Goal: Transaction & Acquisition: Purchase product/service

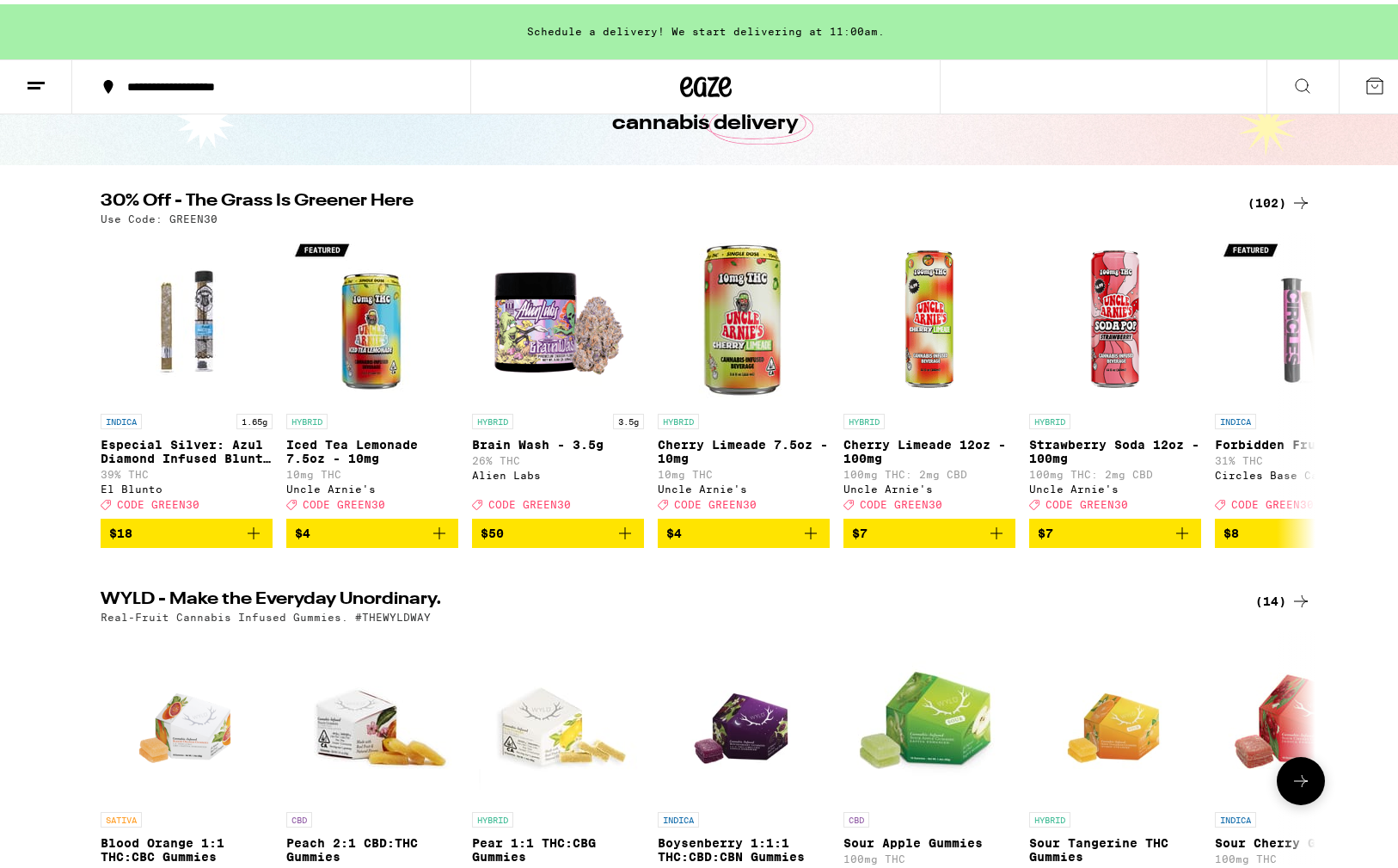
scroll to position [86, 0]
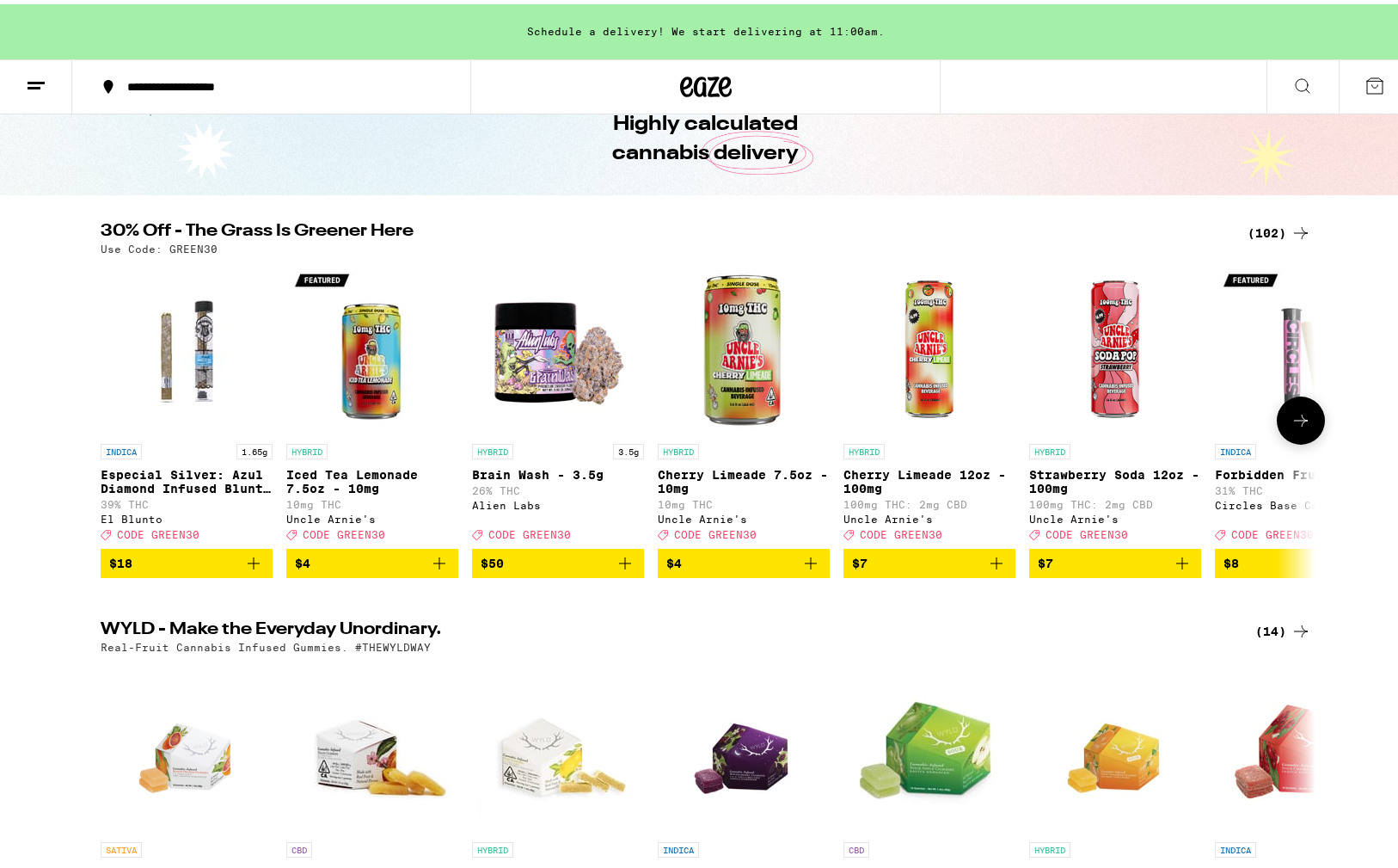
click at [437, 570] on icon "Add to bag" at bounding box center [439, 558] width 20 height 20
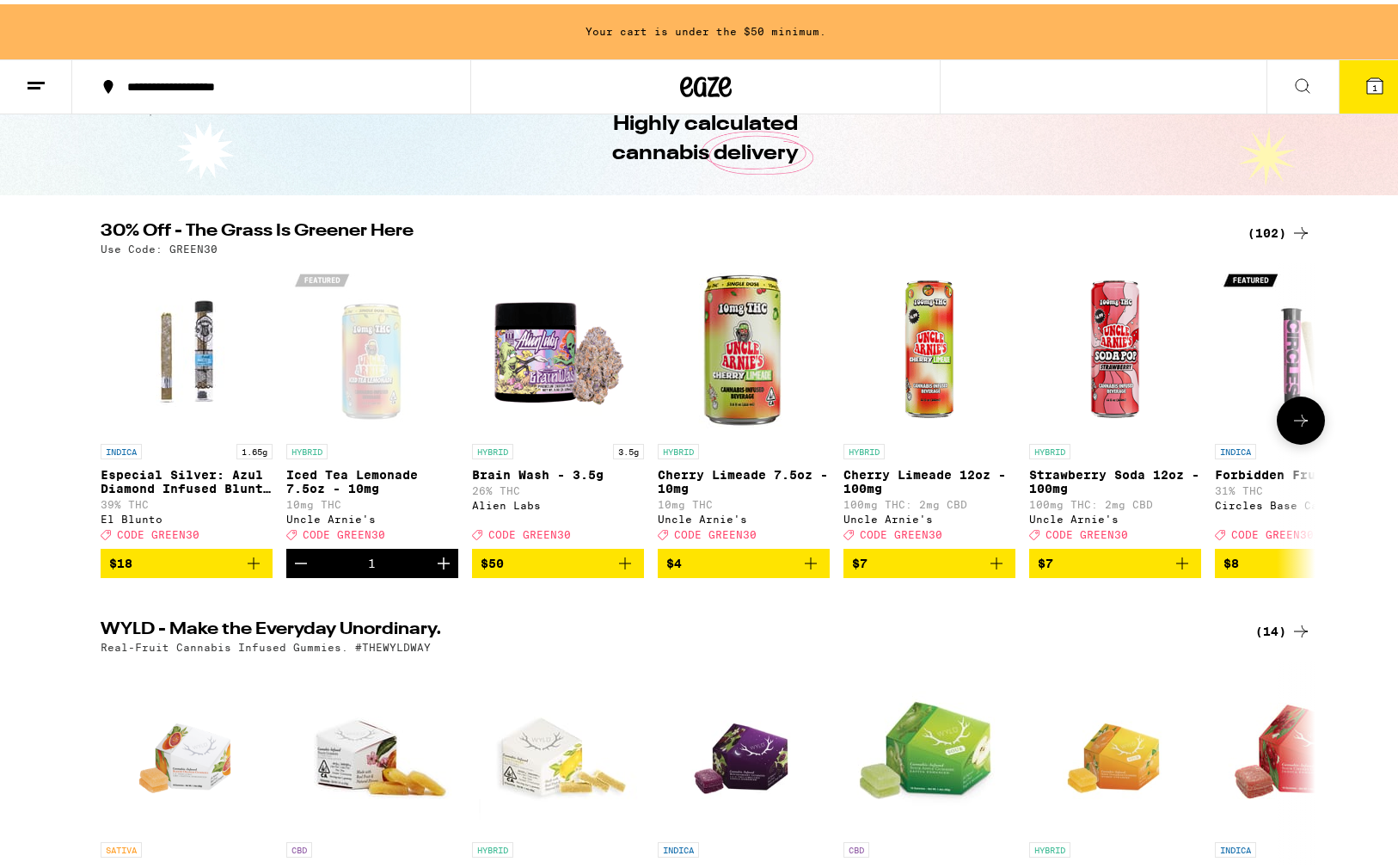
click at [437, 565] on icon "Increment" at bounding box center [443, 559] width 12 height 12
click at [807, 570] on icon "Add to bag" at bounding box center [810, 558] width 20 height 20
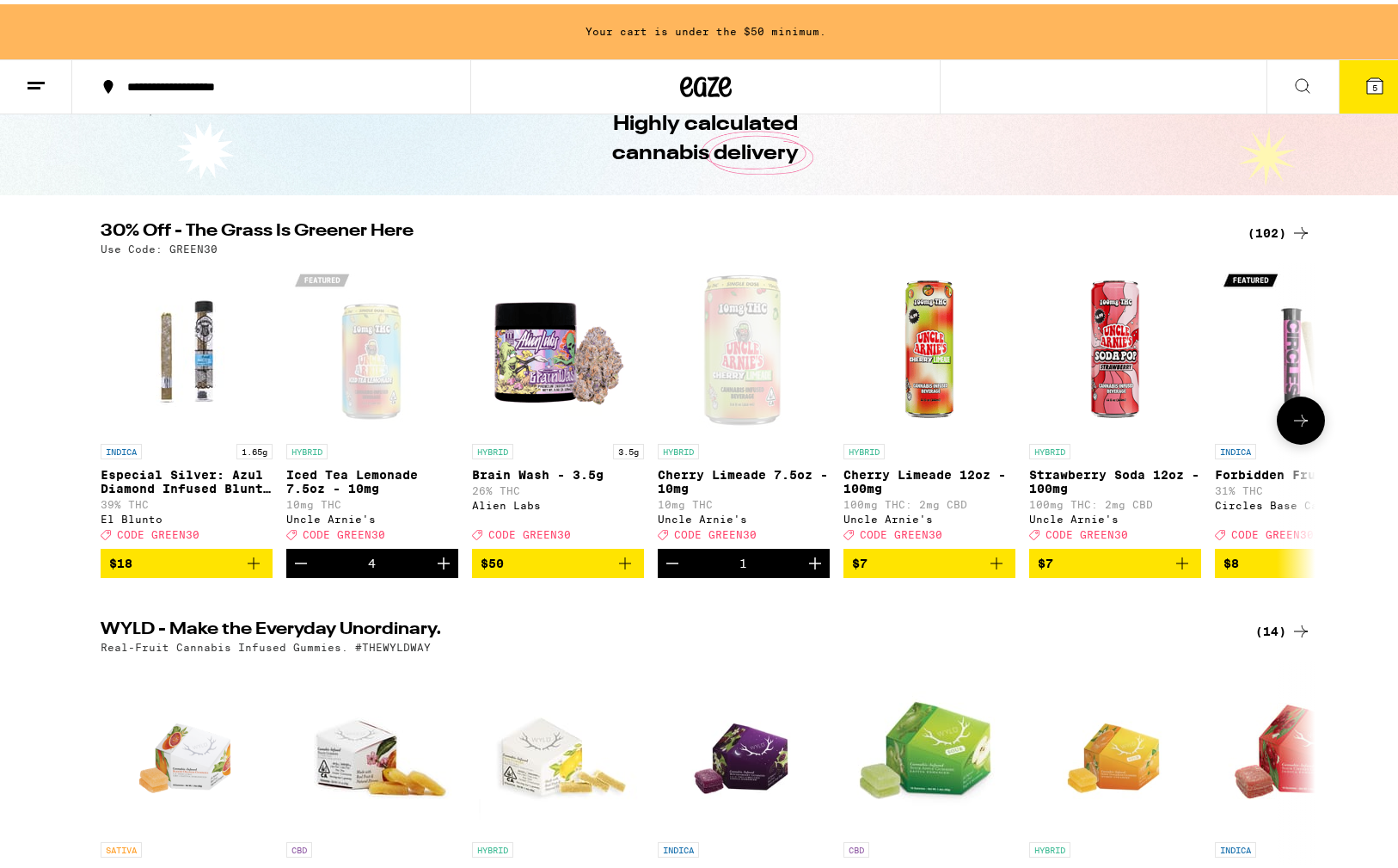
click at [809, 565] on icon "Increment" at bounding box center [815, 559] width 12 height 12
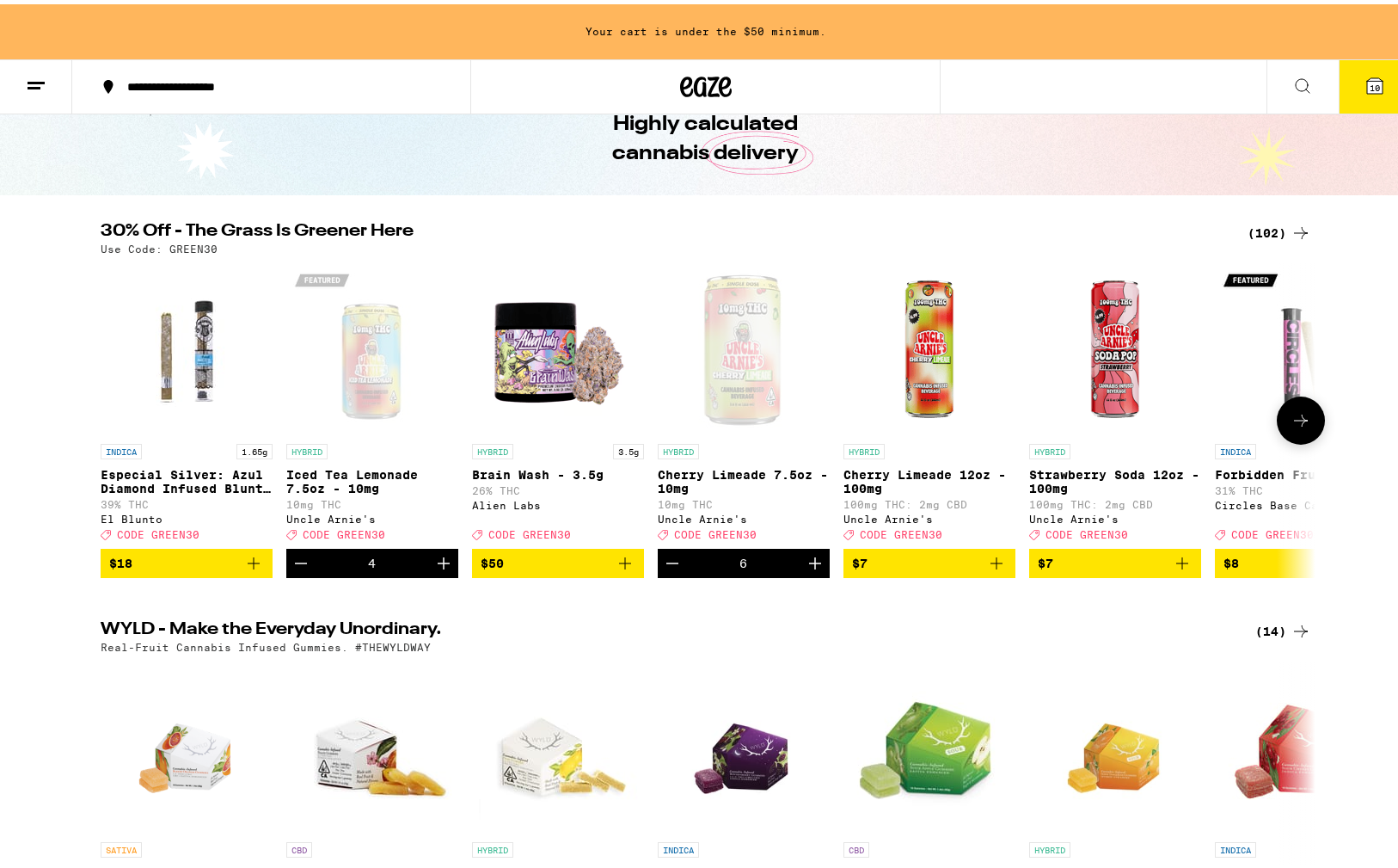
click at [440, 570] on icon "Increment" at bounding box center [443, 558] width 20 height 20
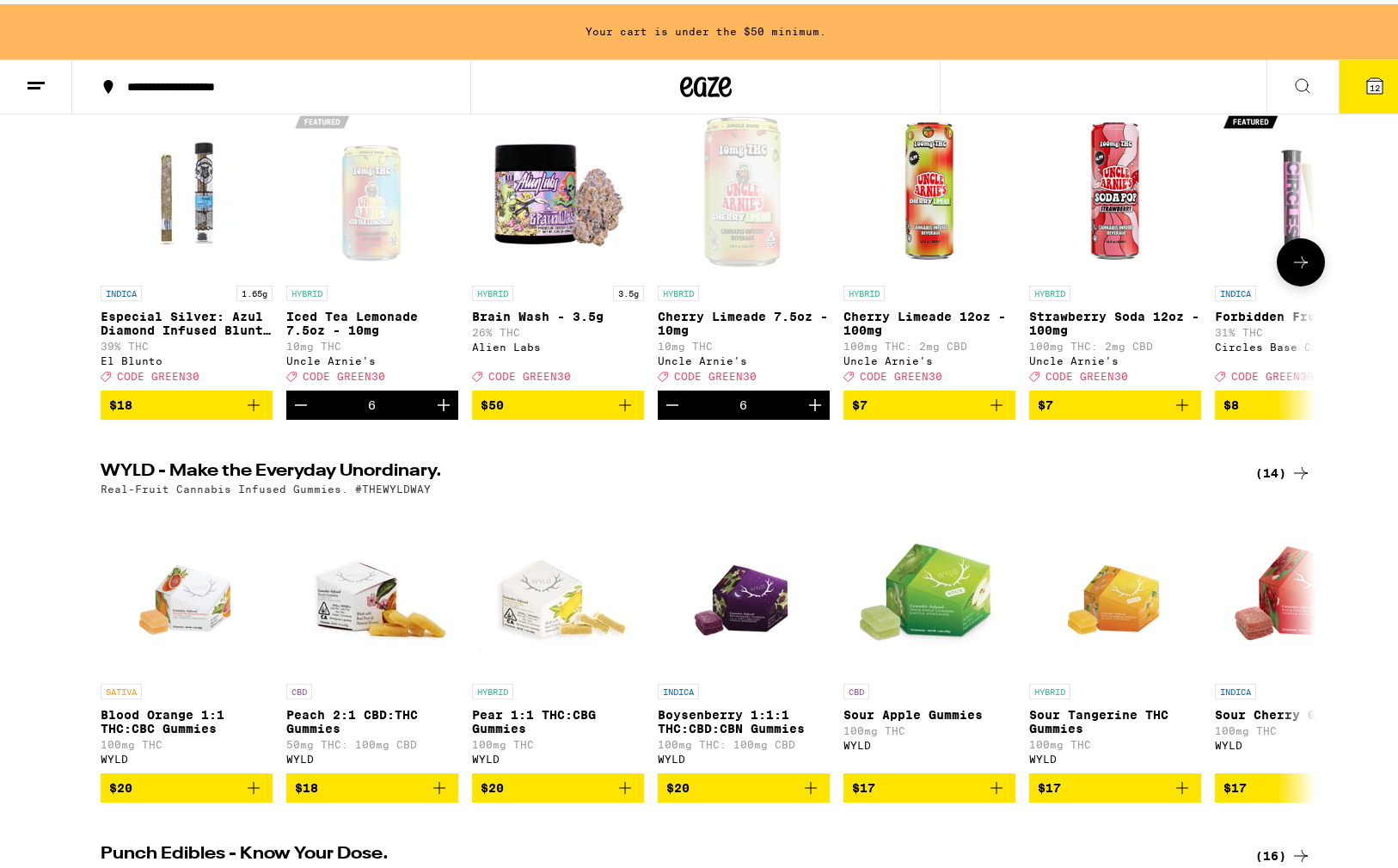
scroll to position [344, 0]
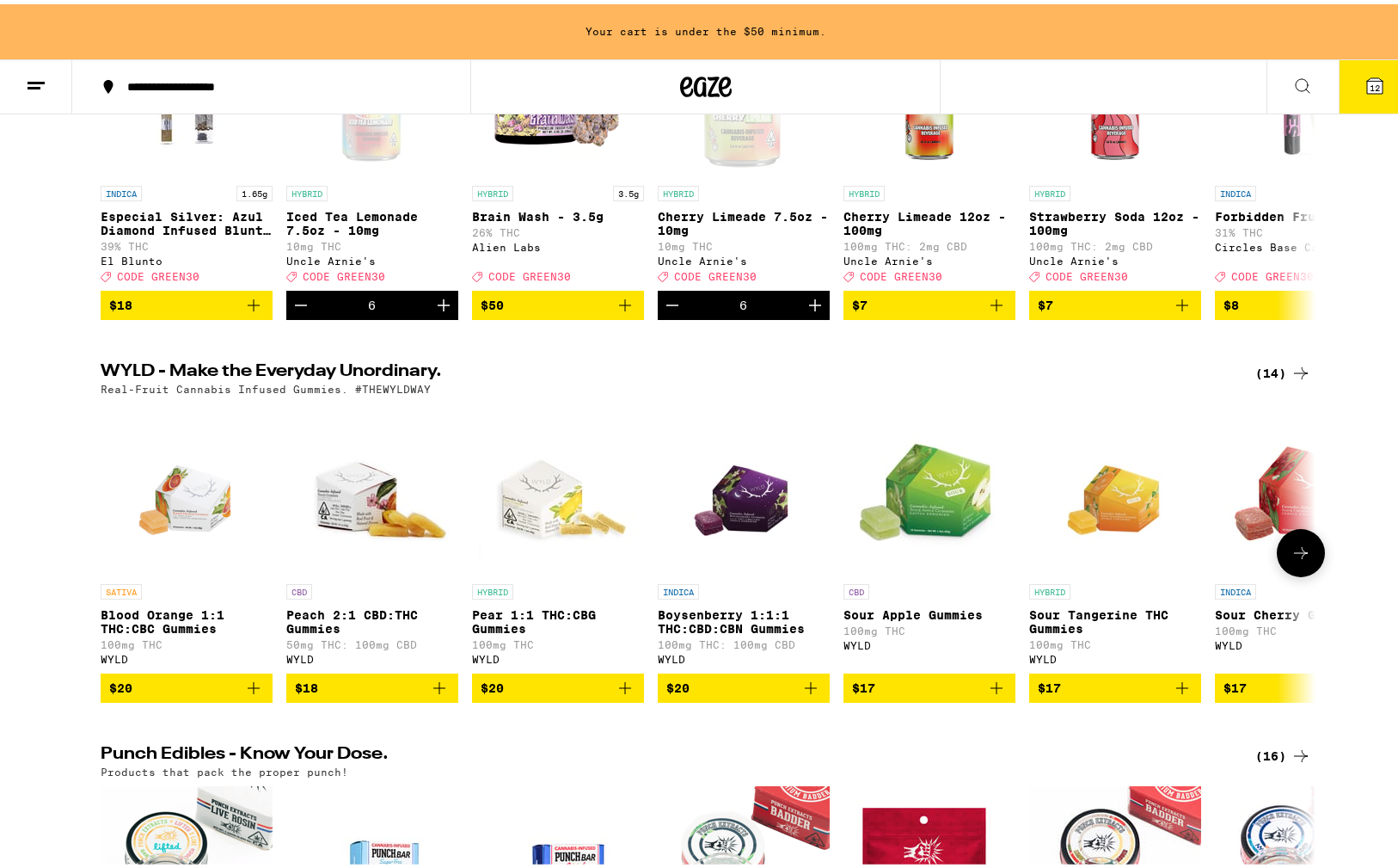
click at [618, 694] on icon "Add to bag" at bounding box center [625, 684] width 20 height 20
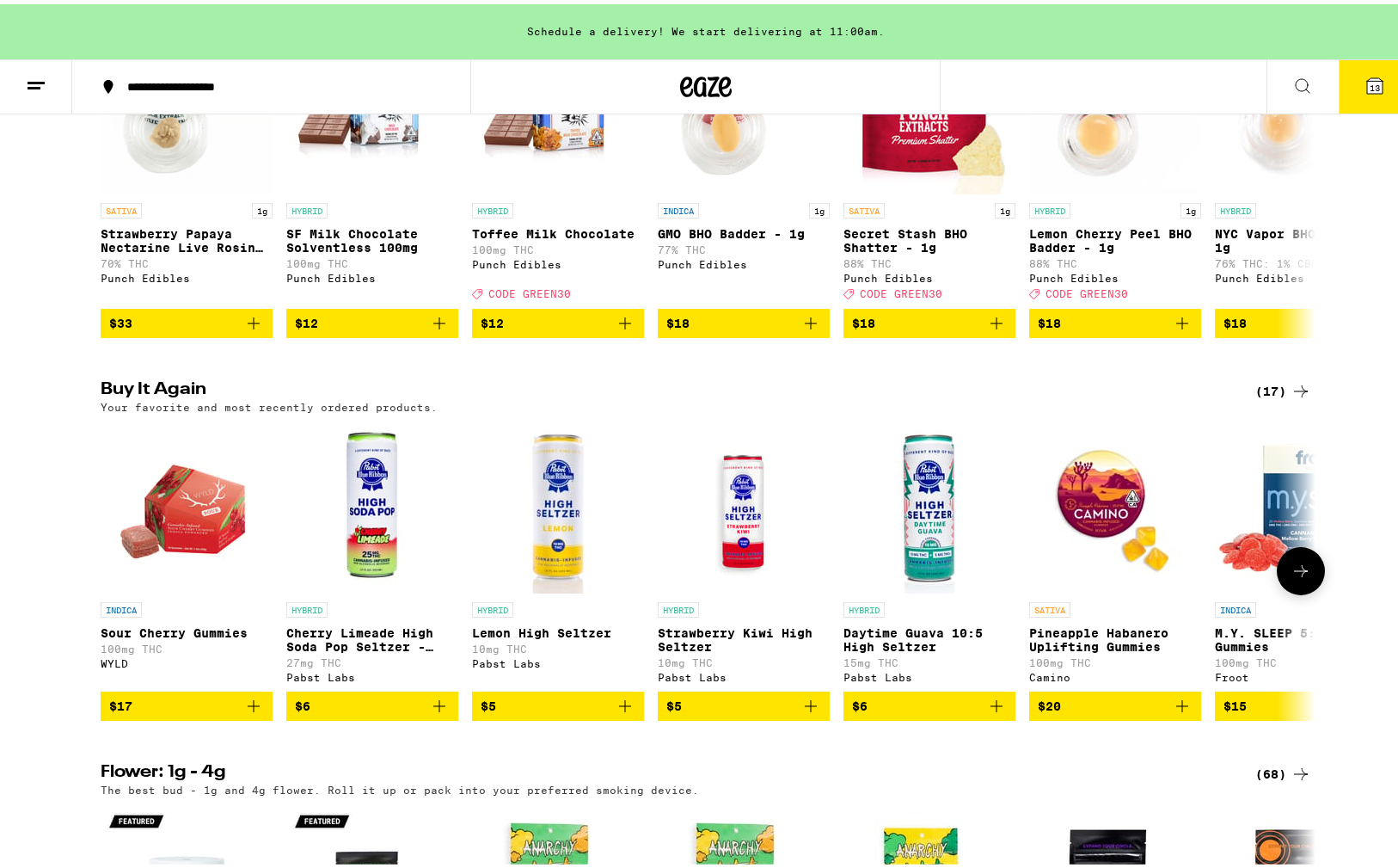
scroll to position [1118, 0]
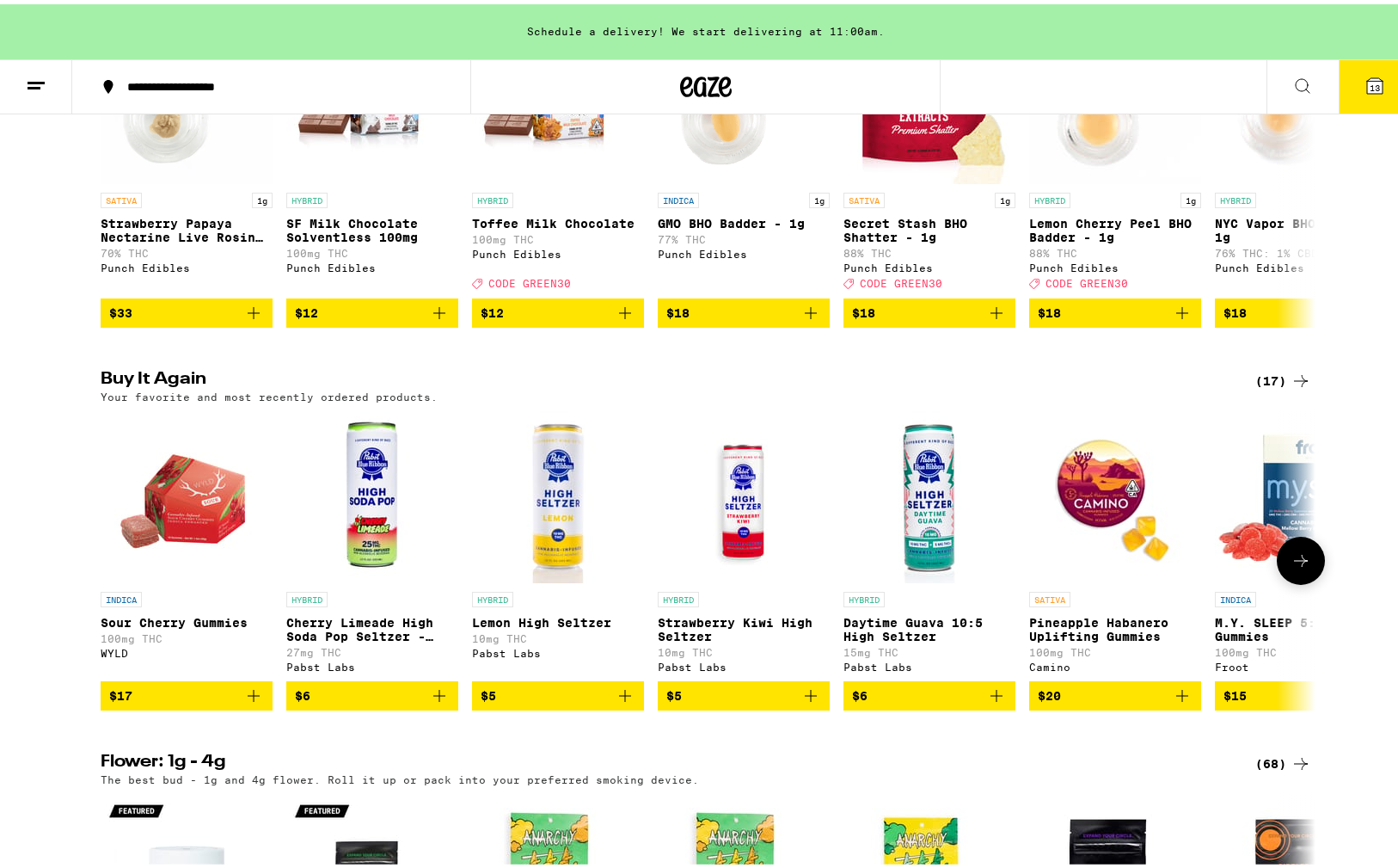
click at [1257, 702] on span "$15" at bounding box center [1301, 691] width 154 height 20
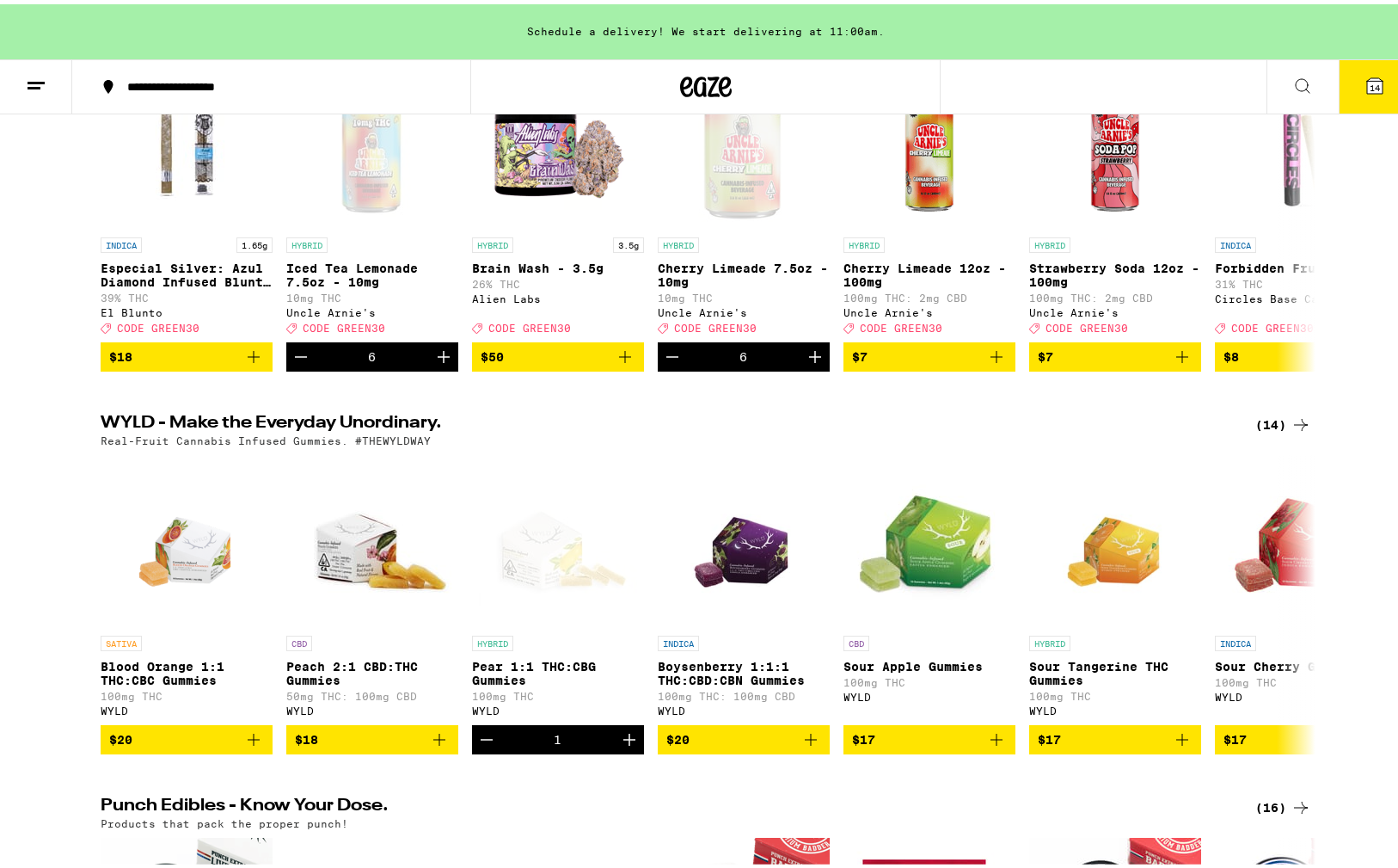
scroll to position [86, 0]
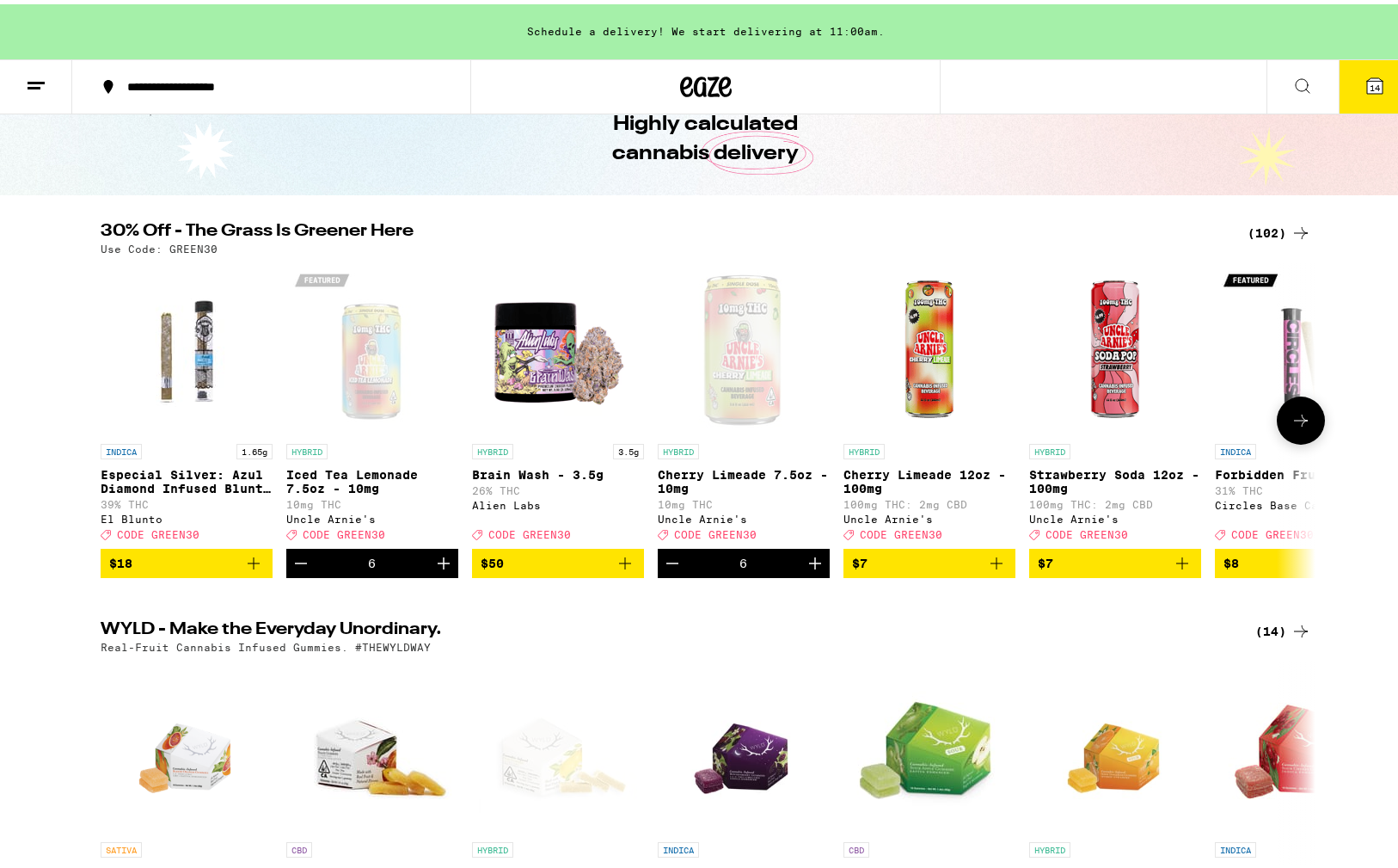
click at [1297, 421] on icon at bounding box center [1300, 415] width 20 height 20
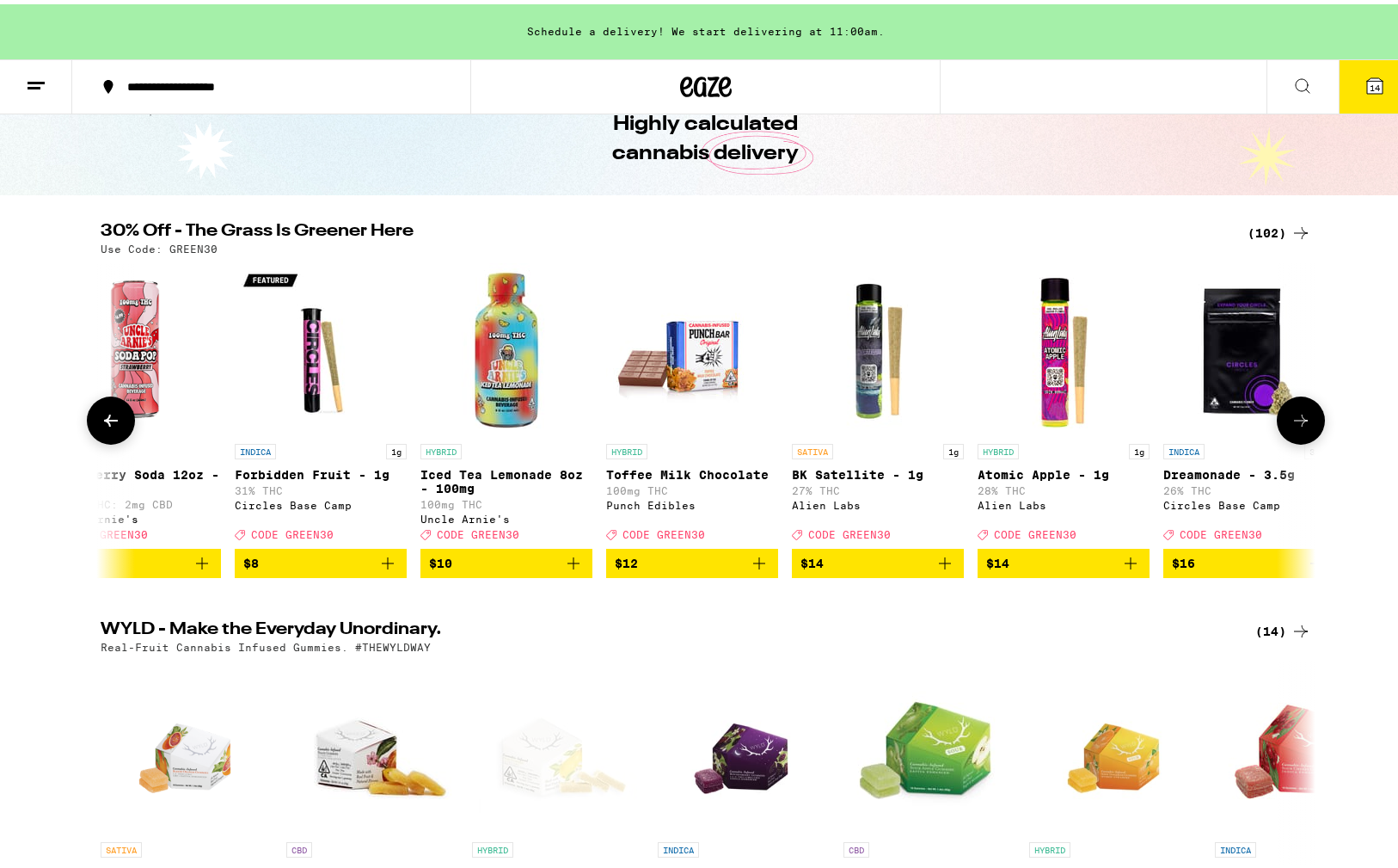
scroll to position [0, 1023]
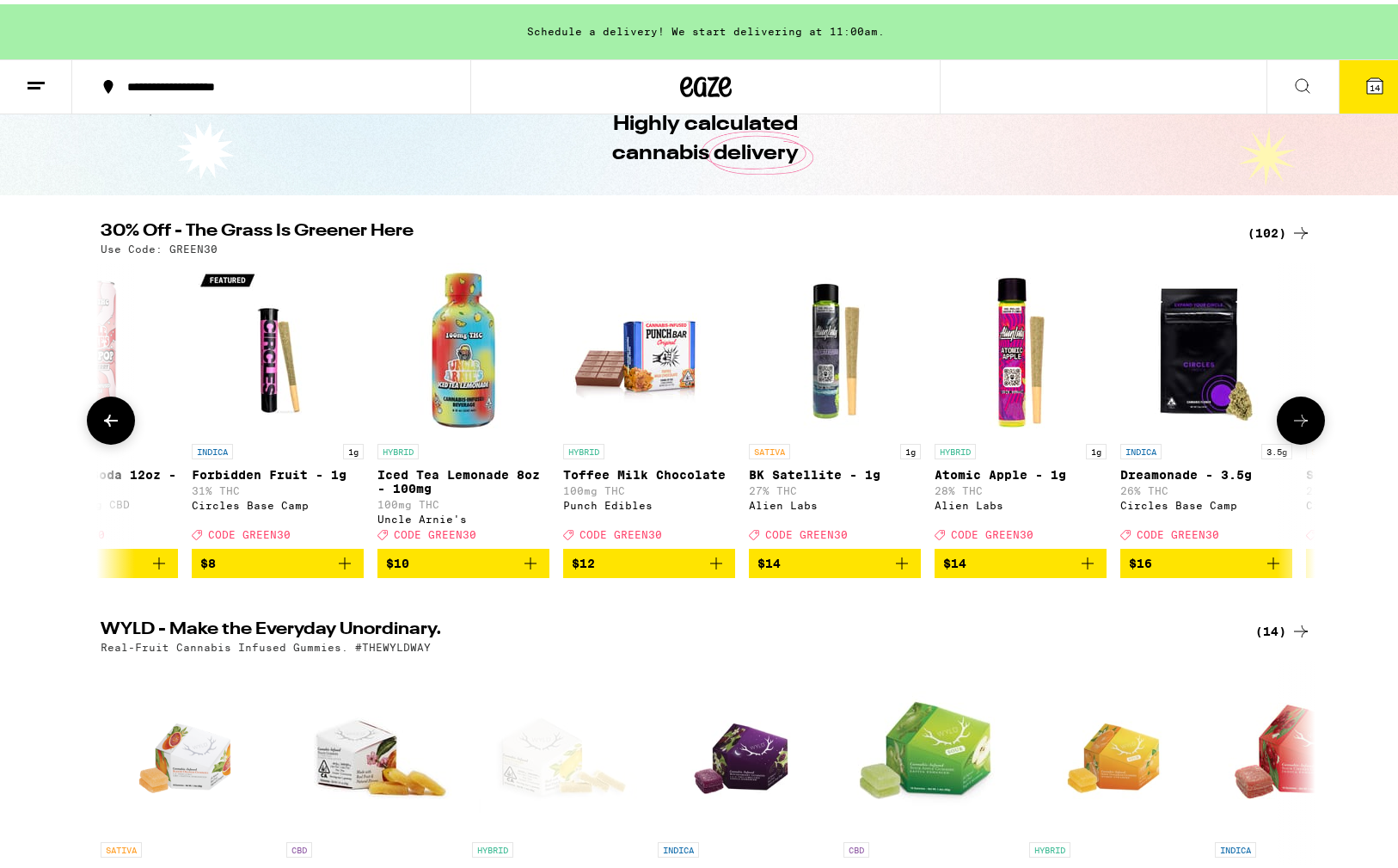
click at [1297, 421] on icon at bounding box center [1300, 415] width 20 height 20
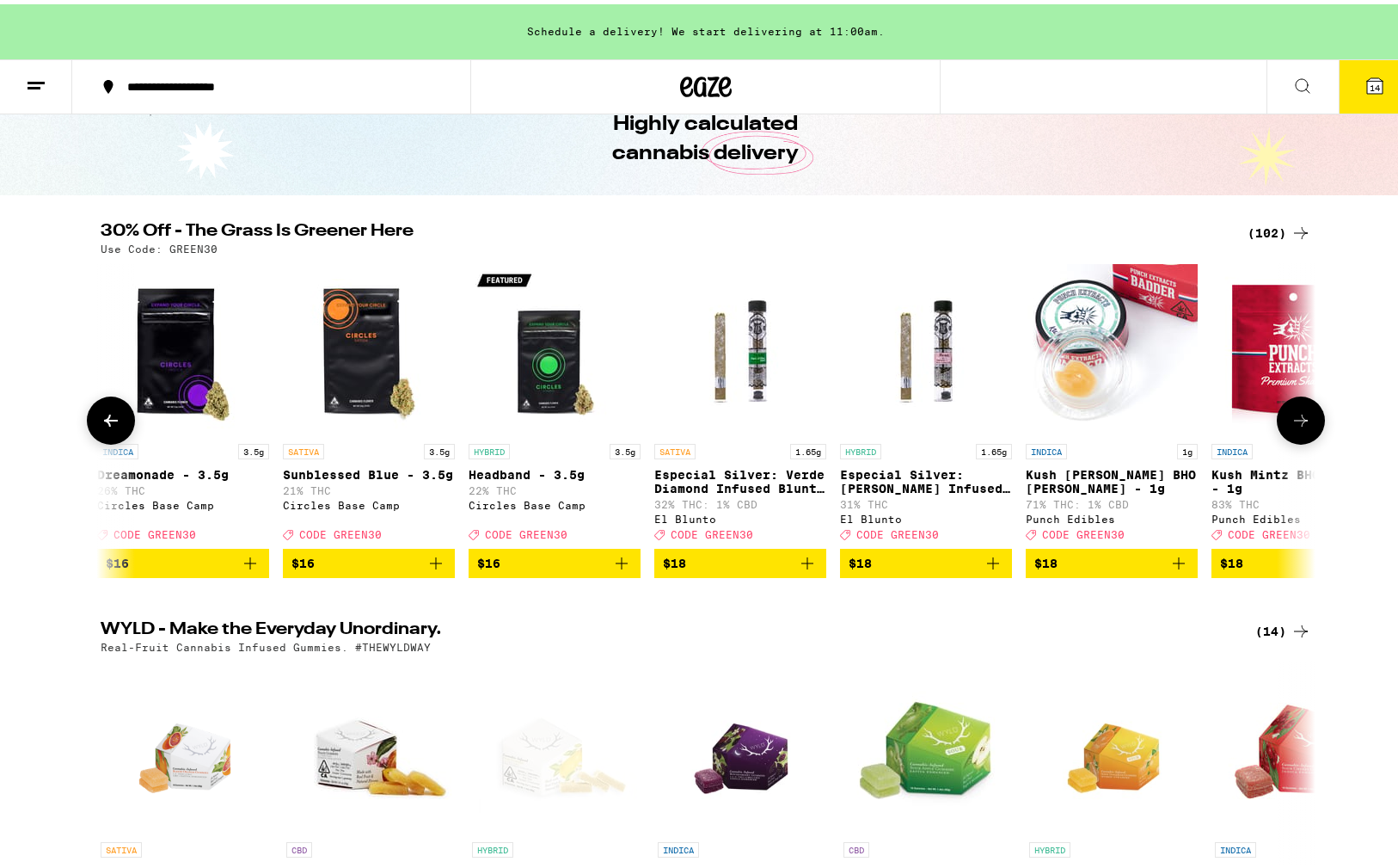
click at [1297, 421] on icon at bounding box center [1300, 415] width 20 height 20
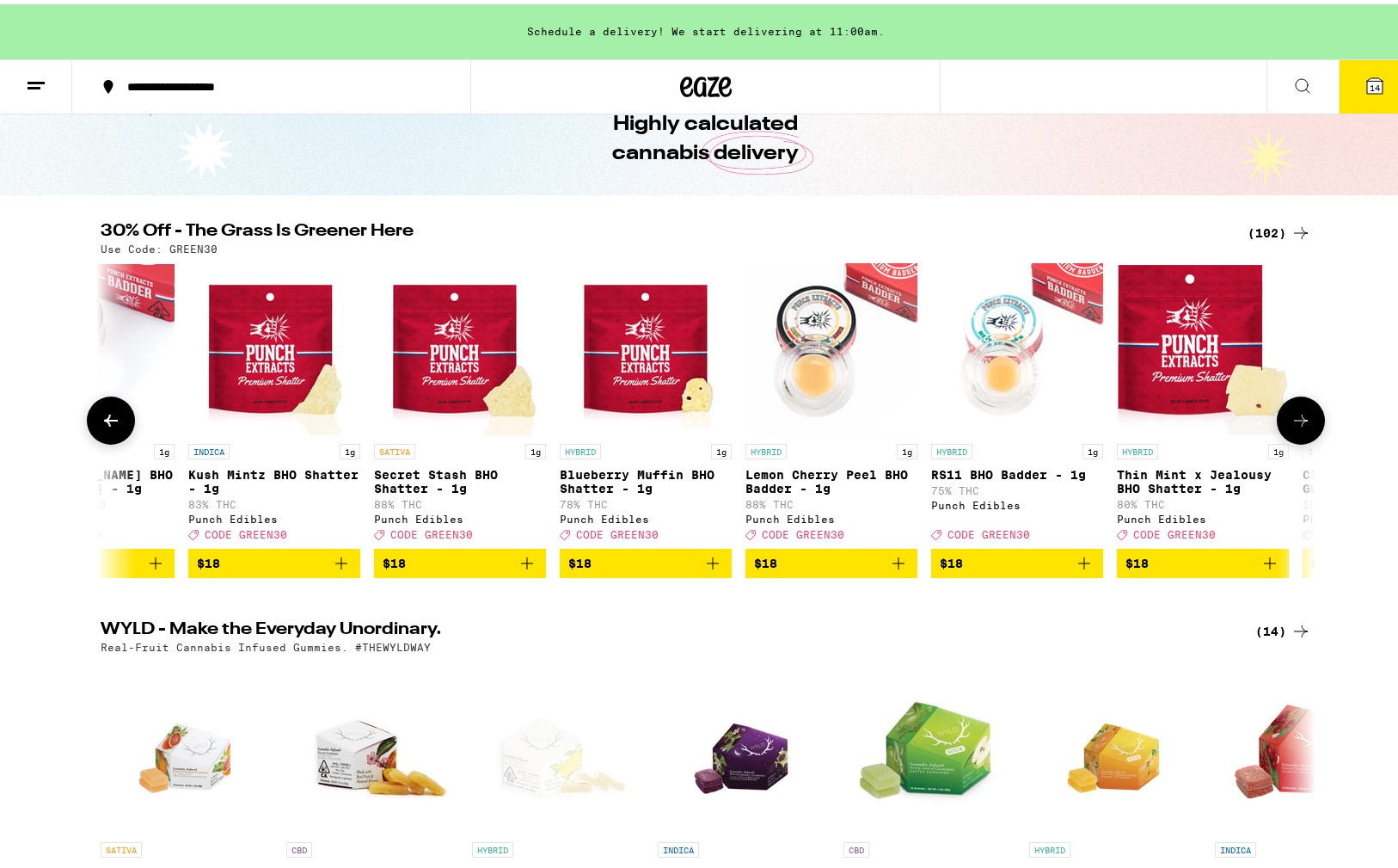
click at [1297, 421] on icon at bounding box center [1300, 415] width 20 height 20
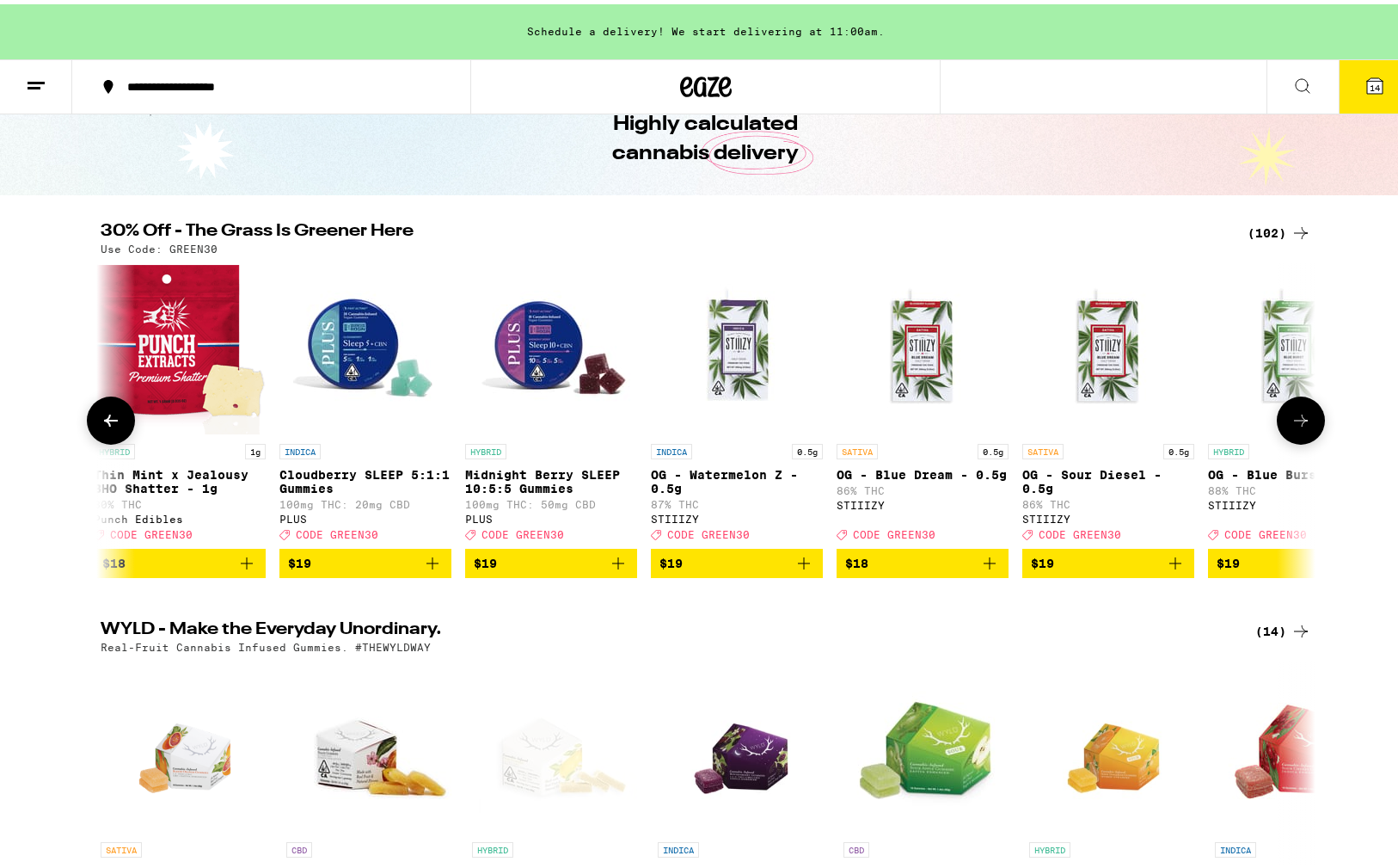
click at [1297, 421] on icon at bounding box center [1300, 415] width 20 height 20
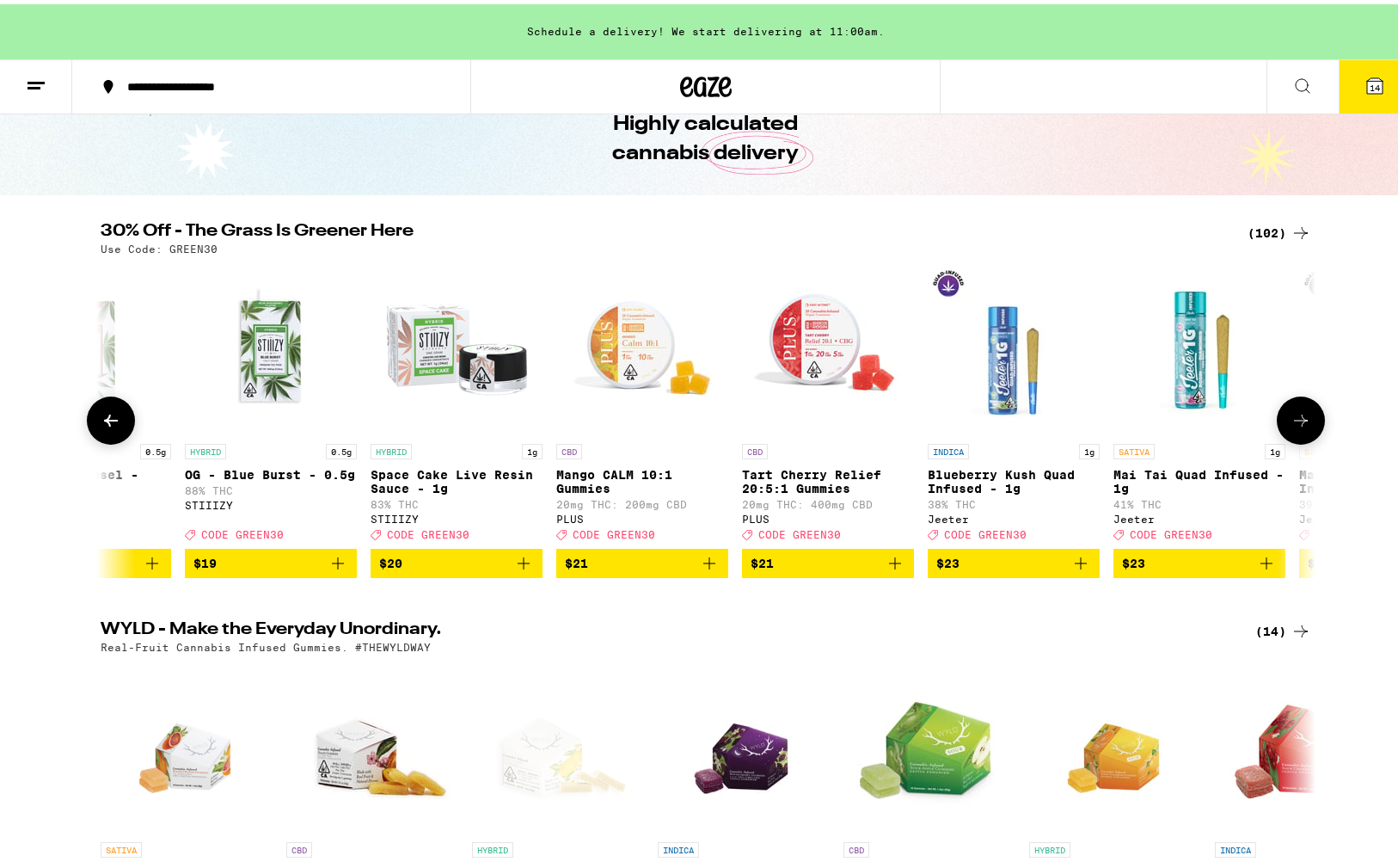
click at [1297, 421] on icon at bounding box center [1300, 415] width 20 height 20
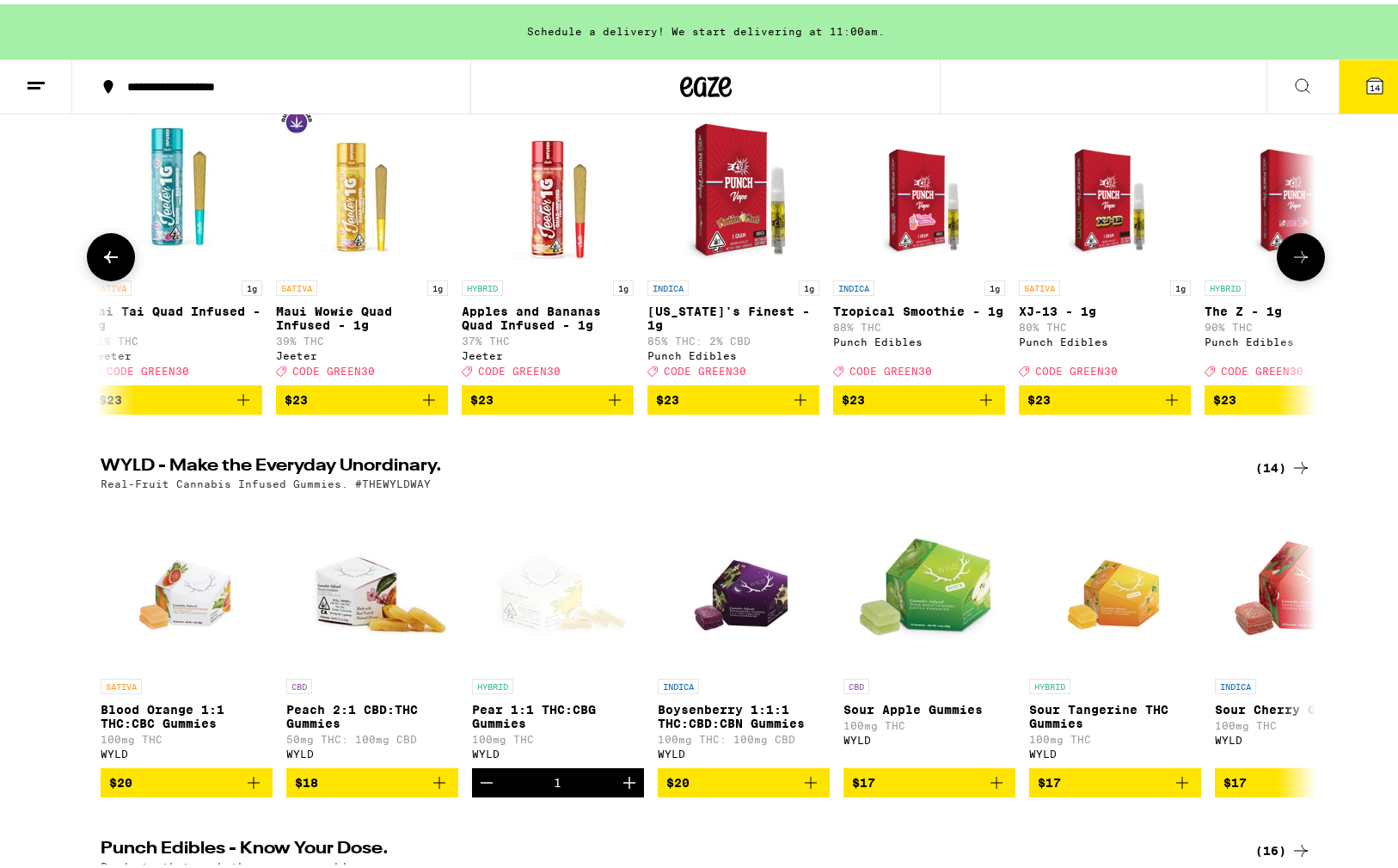
scroll to position [430, 0]
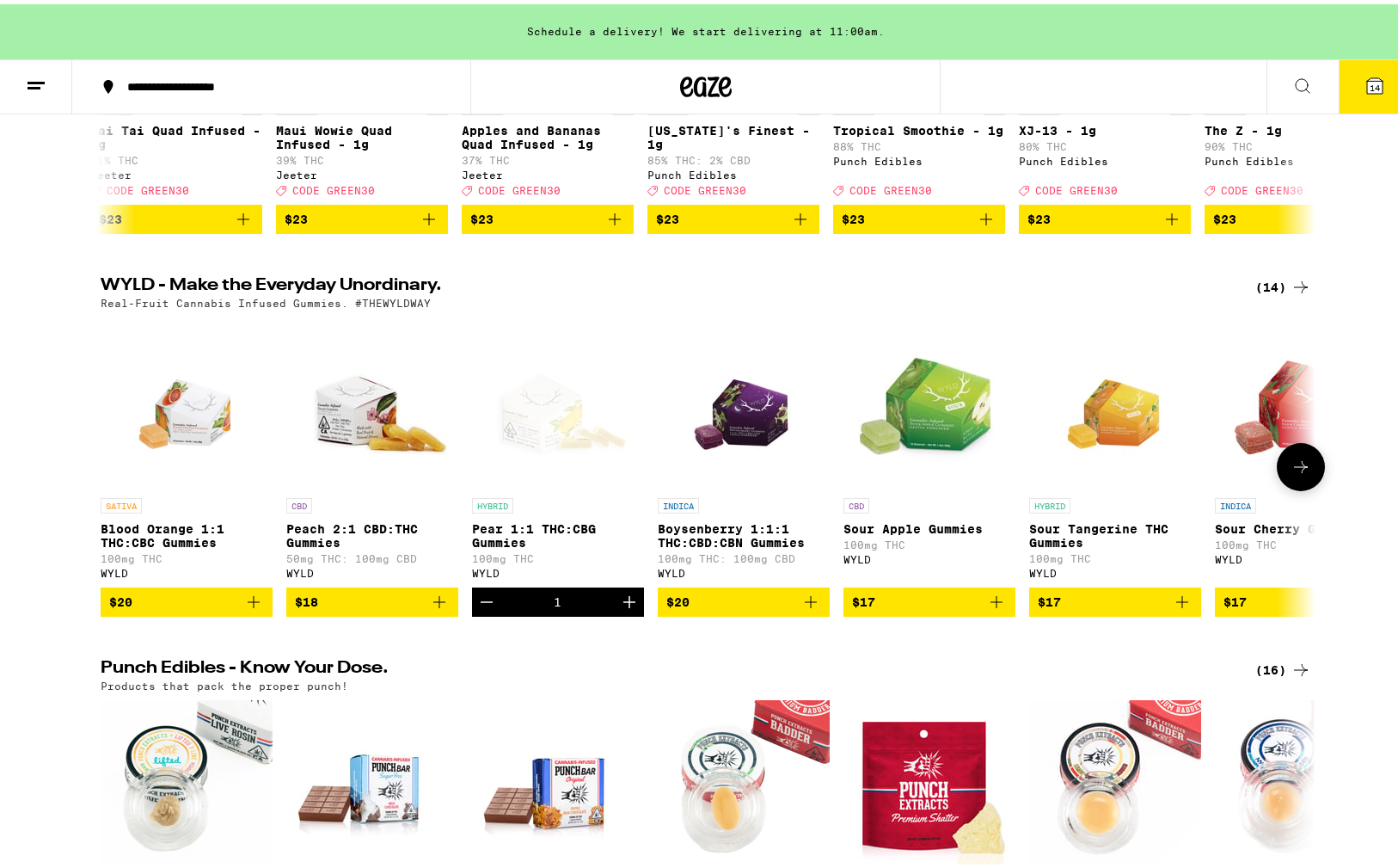
click at [1295, 468] on icon at bounding box center [1301, 462] width 14 height 12
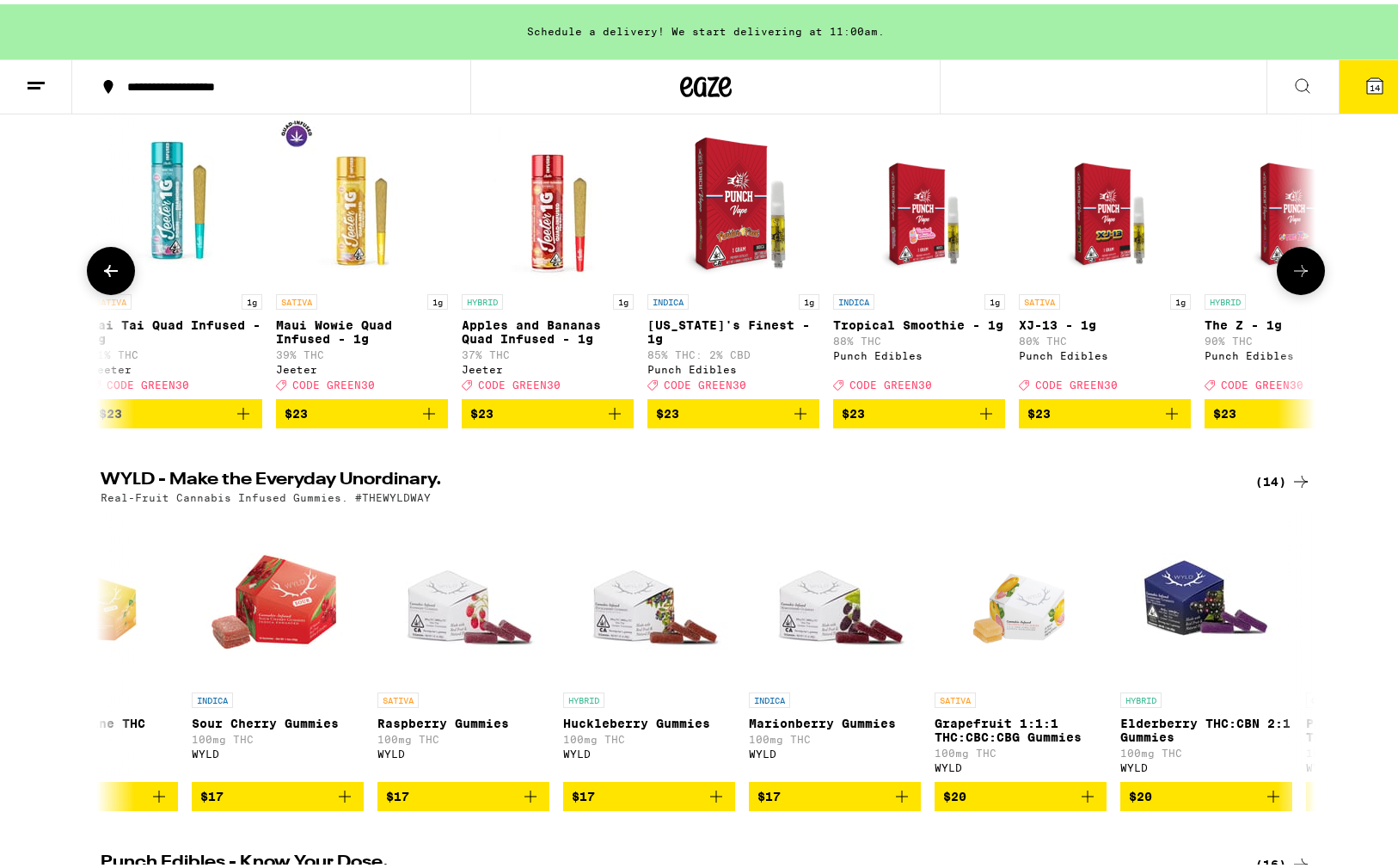
scroll to position [86, 0]
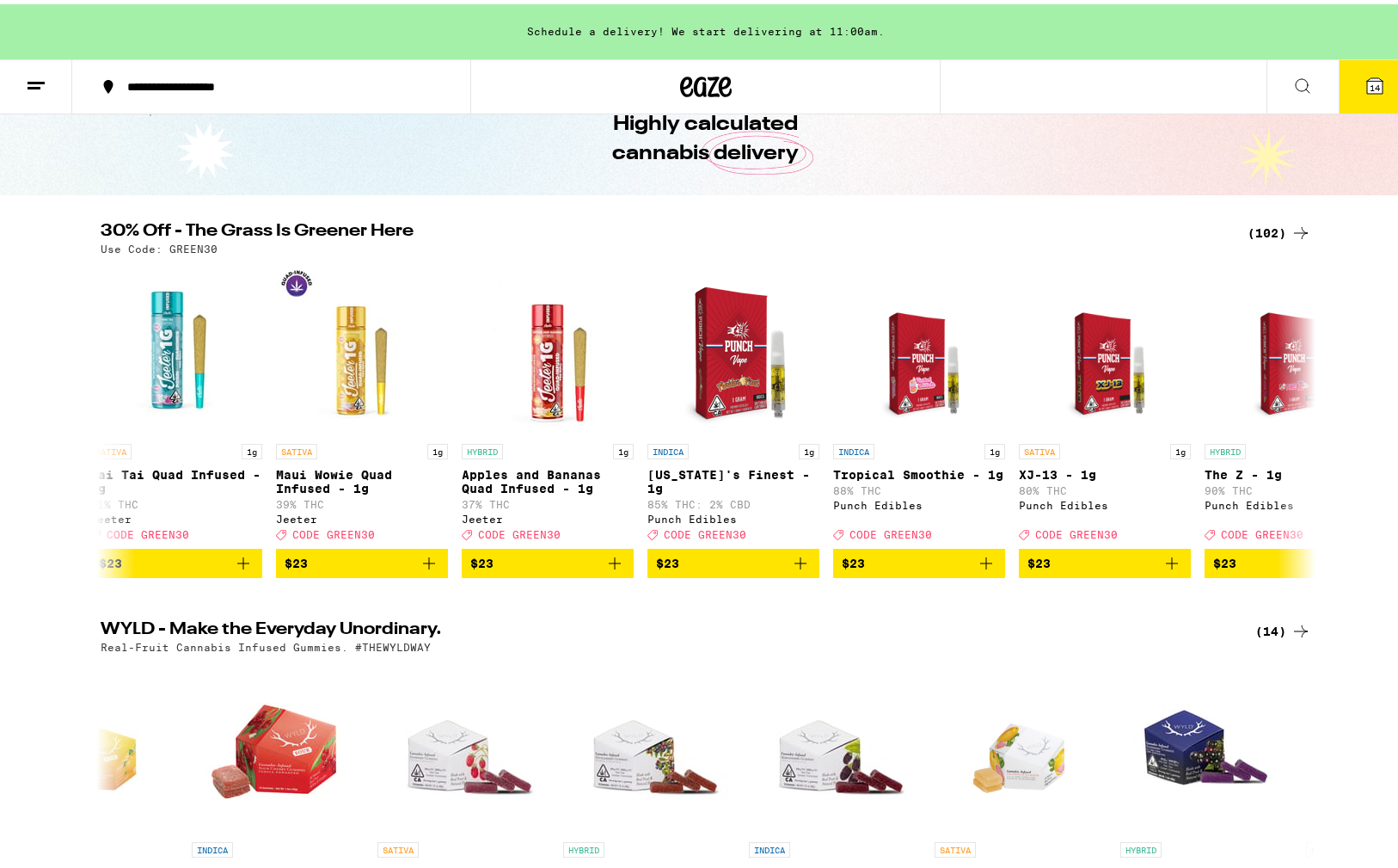
click at [1370, 78] on span "14" at bounding box center [1375, 83] width 11 height 11
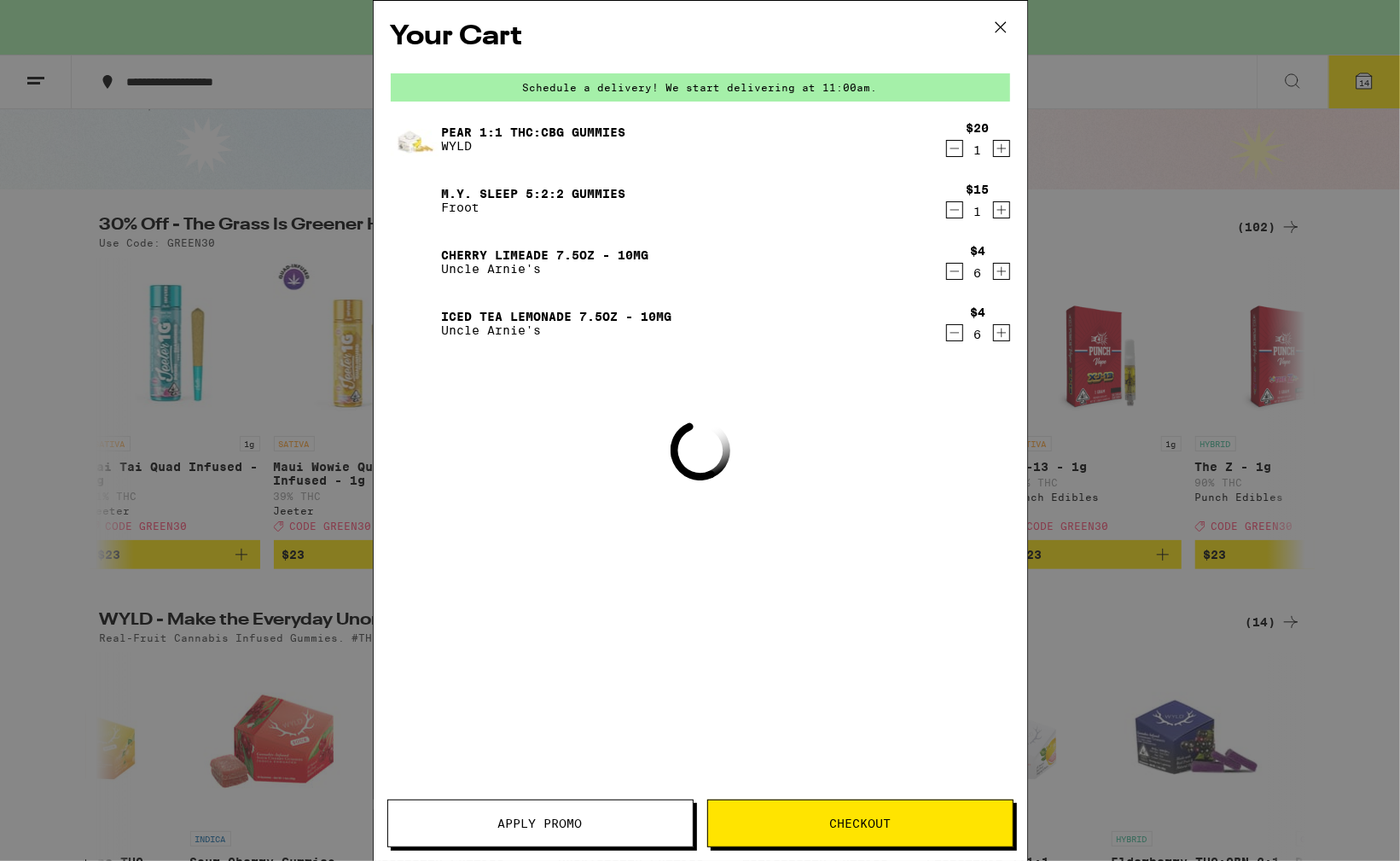
click at [598, 825] on span "Apply Promo" at bounding box center [540, 823] width 305 height 11
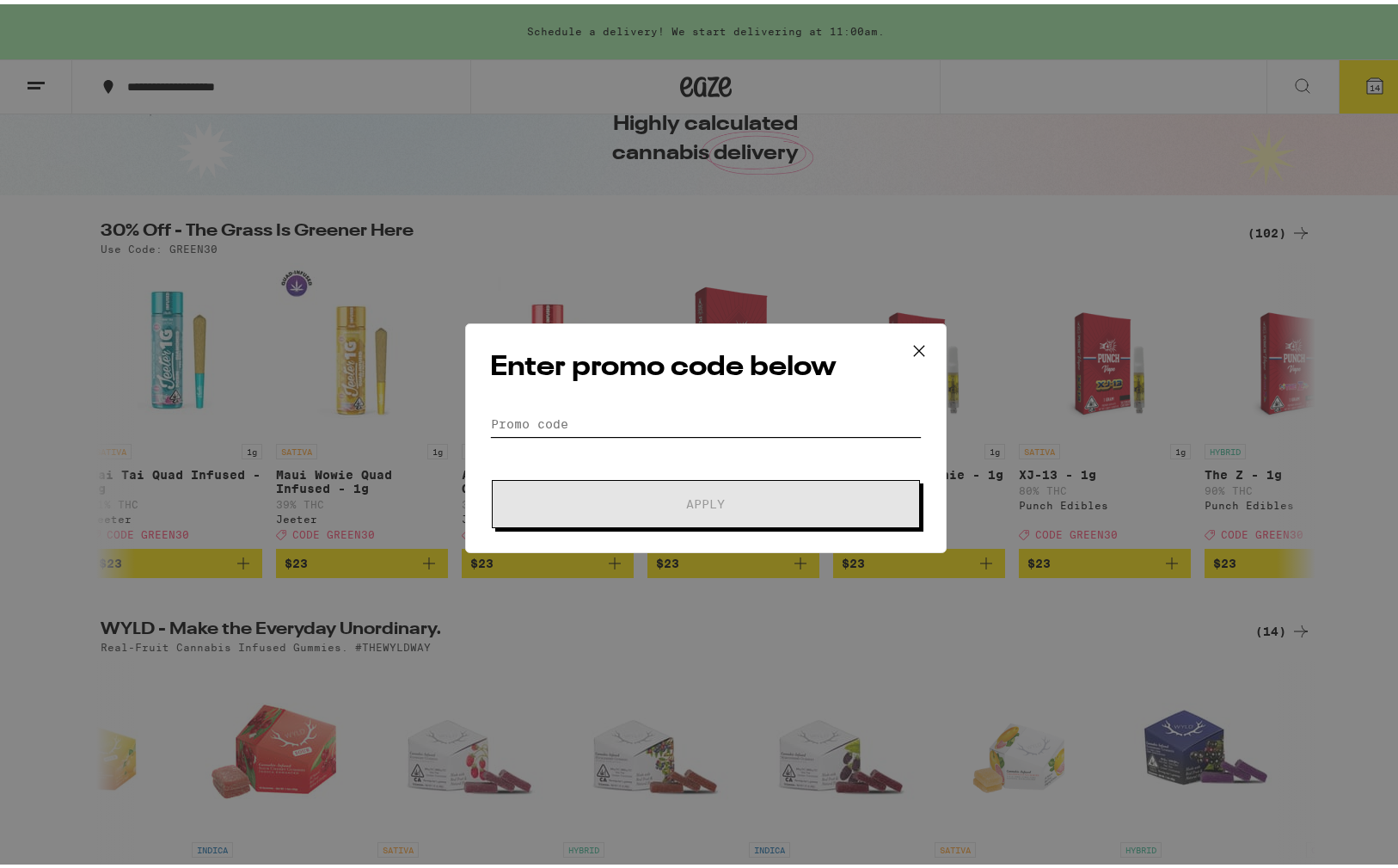
click at [662, 420] on input "Promo Code" at bounding box center [706, 419] width 432 height 26
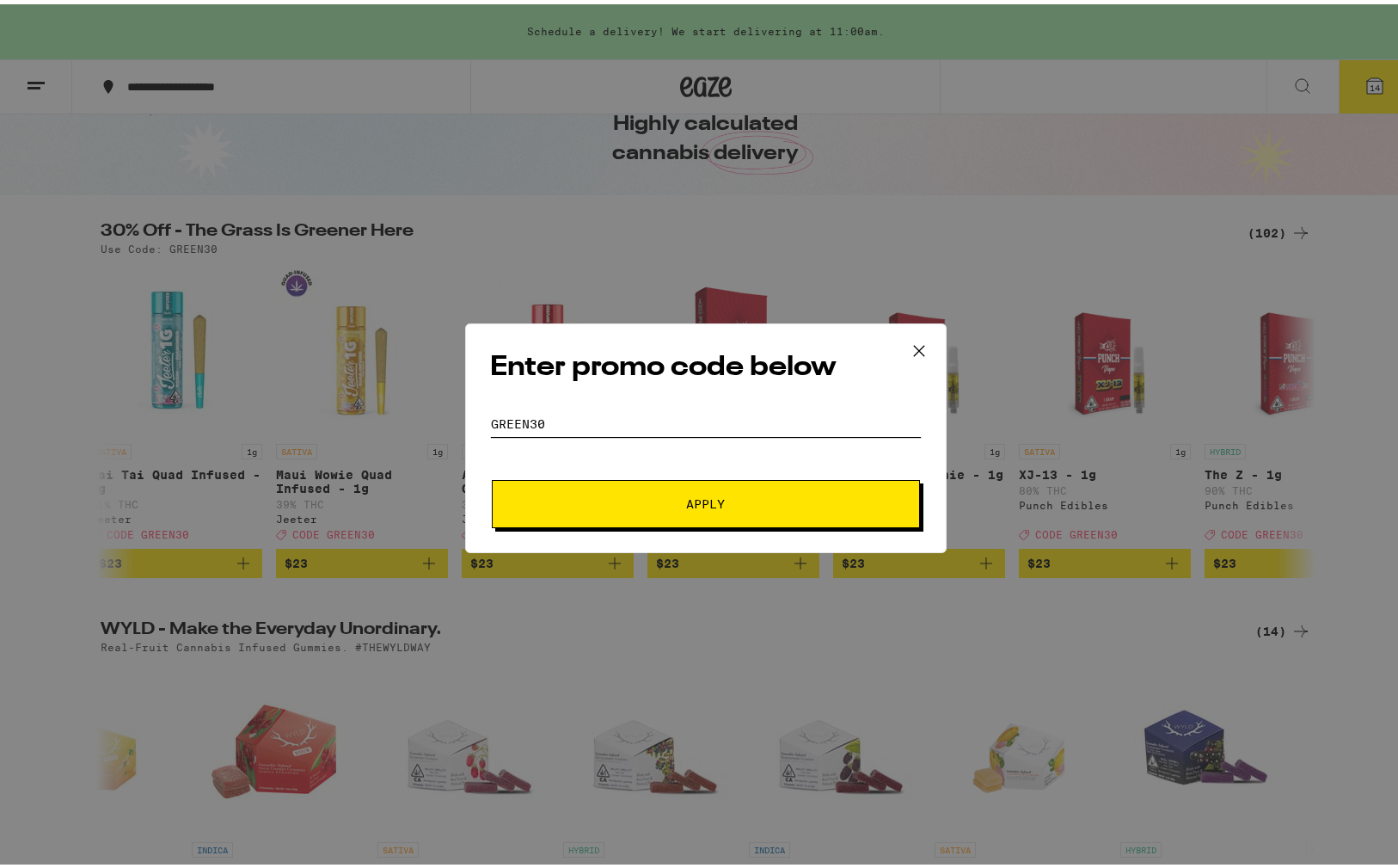
type input "green30"
click at [687, 493] on span "Apply" at bounding box center [706, 499] width 39 height 12
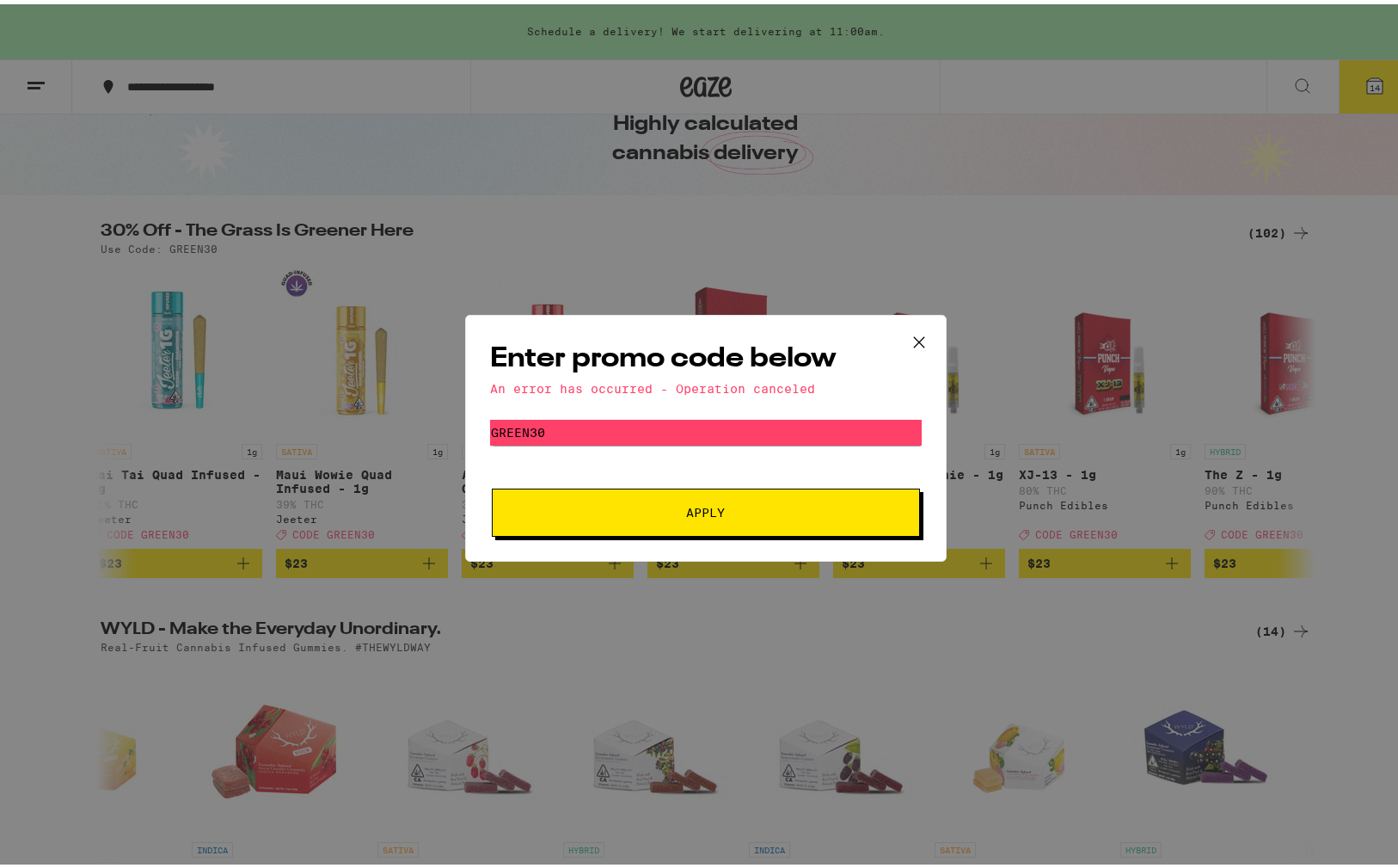
click at [911, 332] on icon at bounding box center [919, 338] width 26 height 26
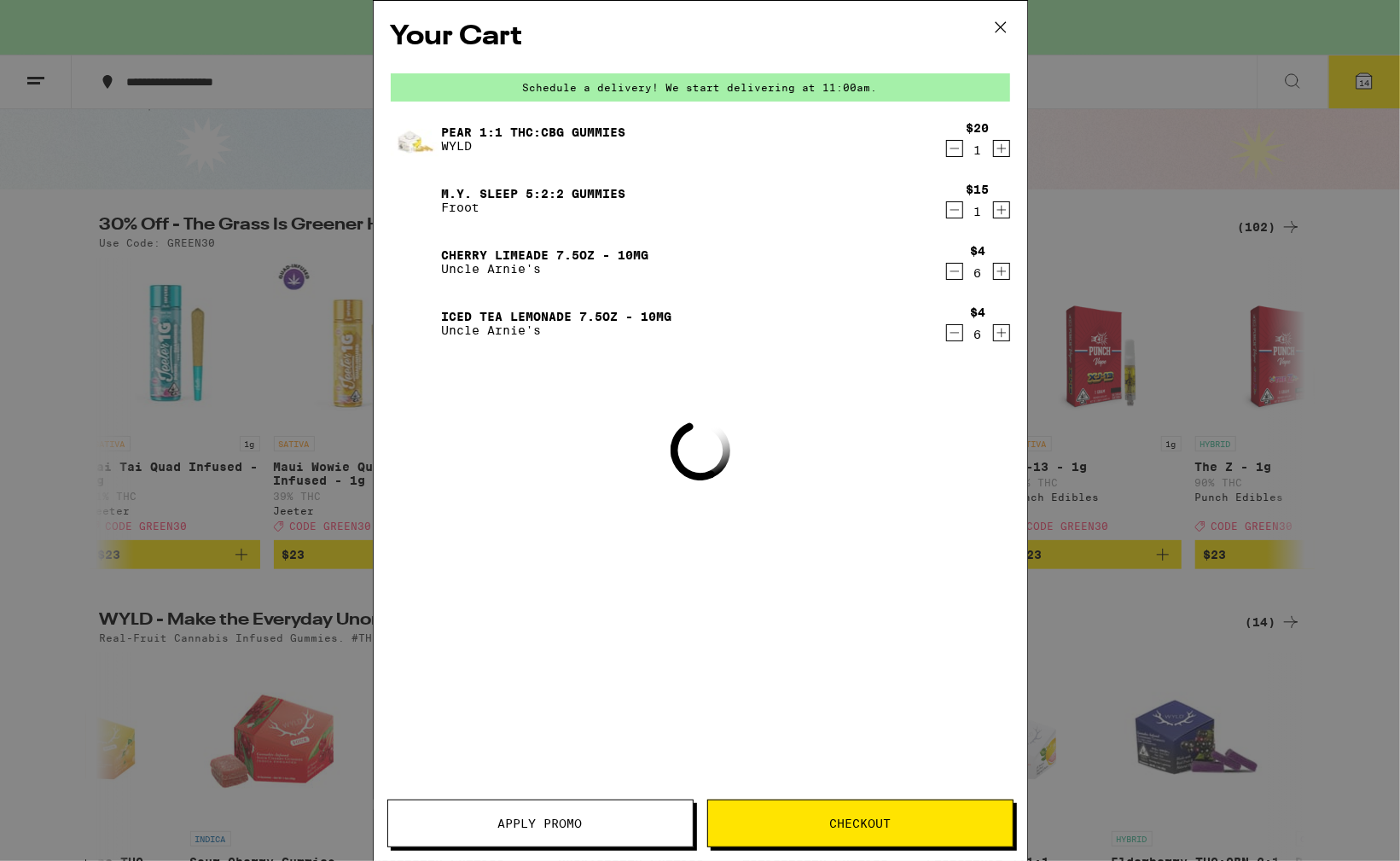
click at [886, 818] on span "Checkout" at bounding box center [860, 823] width 61 height 11
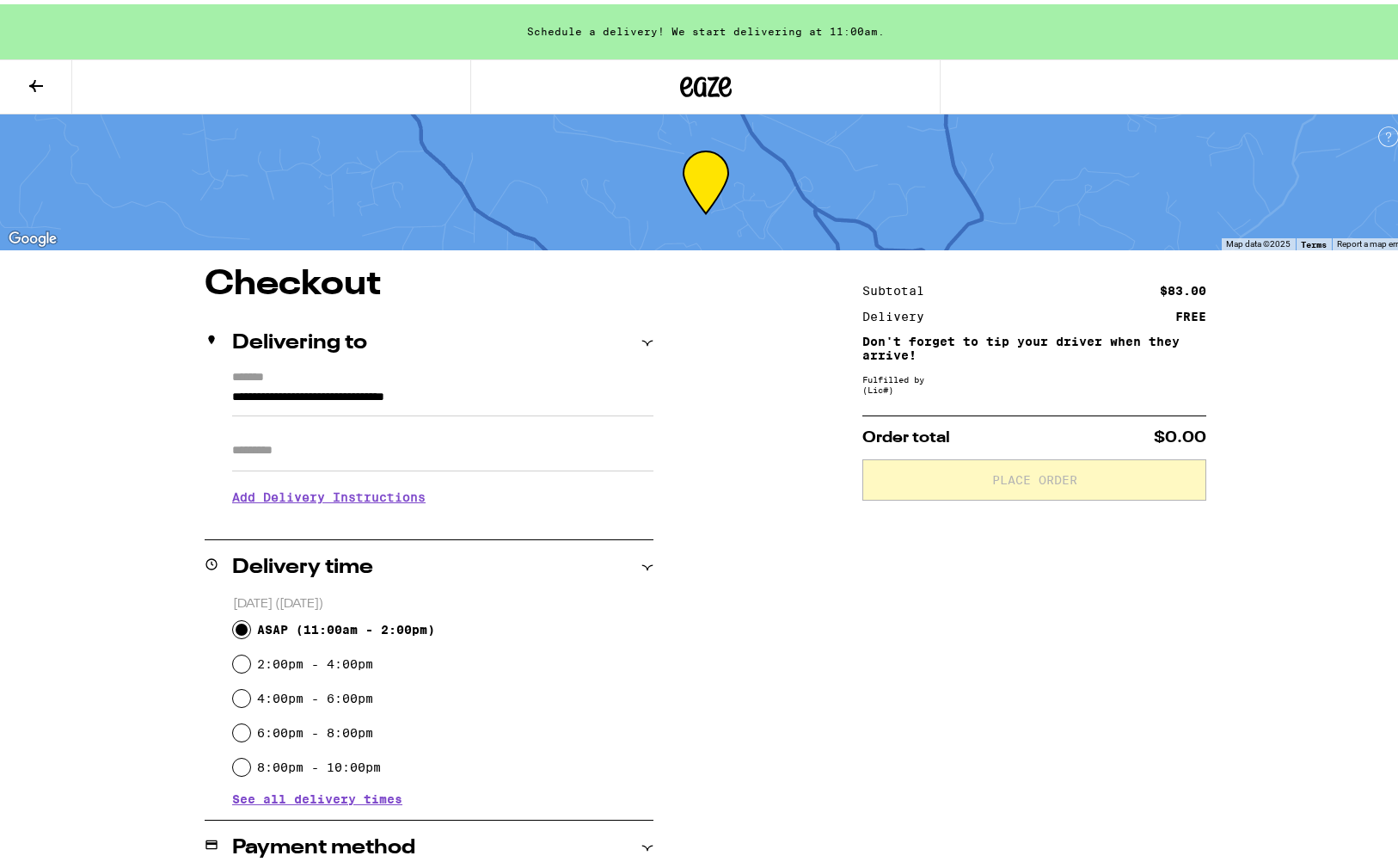
click at [238, 624] on input "ASAP ( 11:00am - 2:00pm )" at bounding box center [241, 626] width 17 height 17
radio input "true"
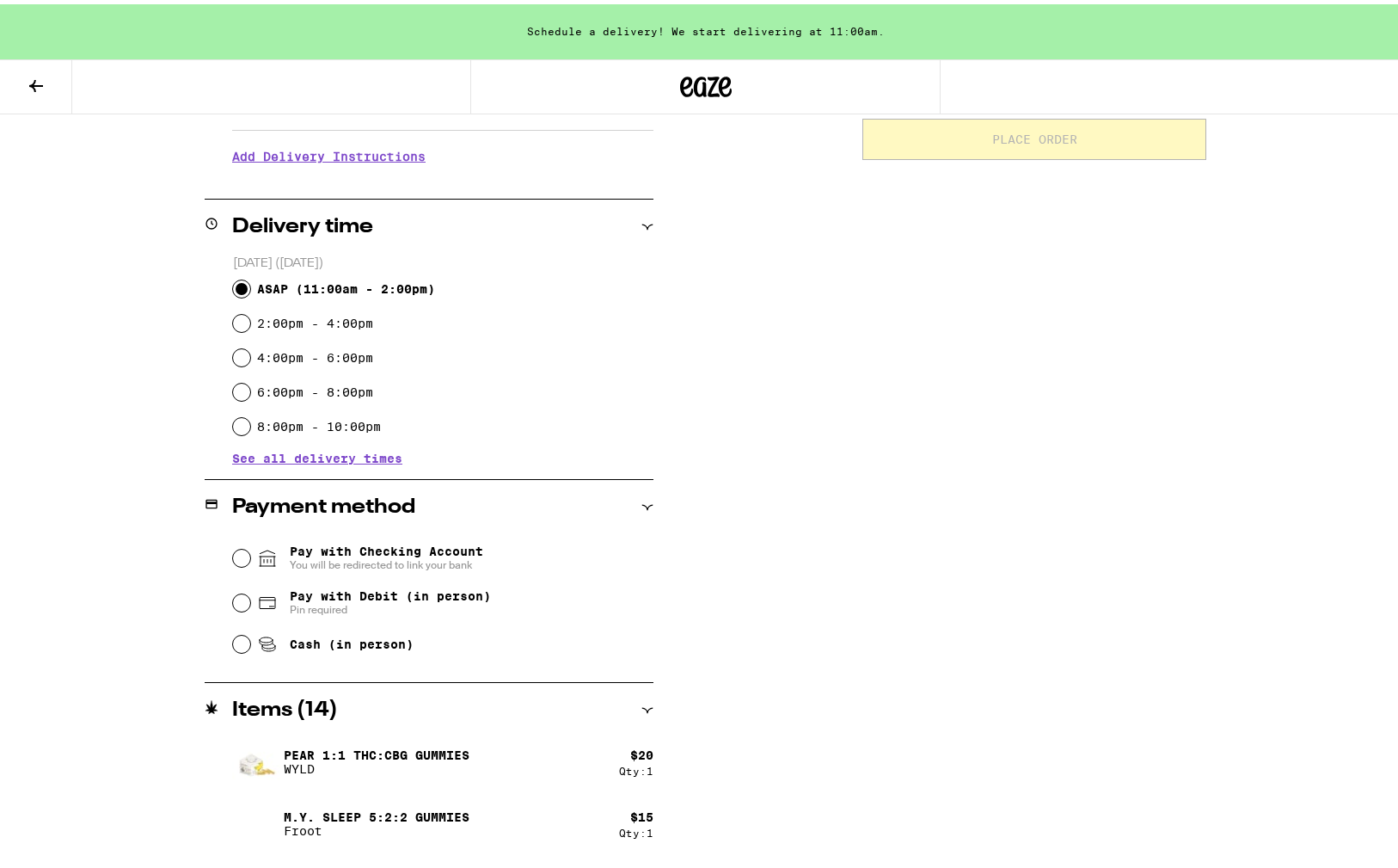
scroll to position [344, 0]
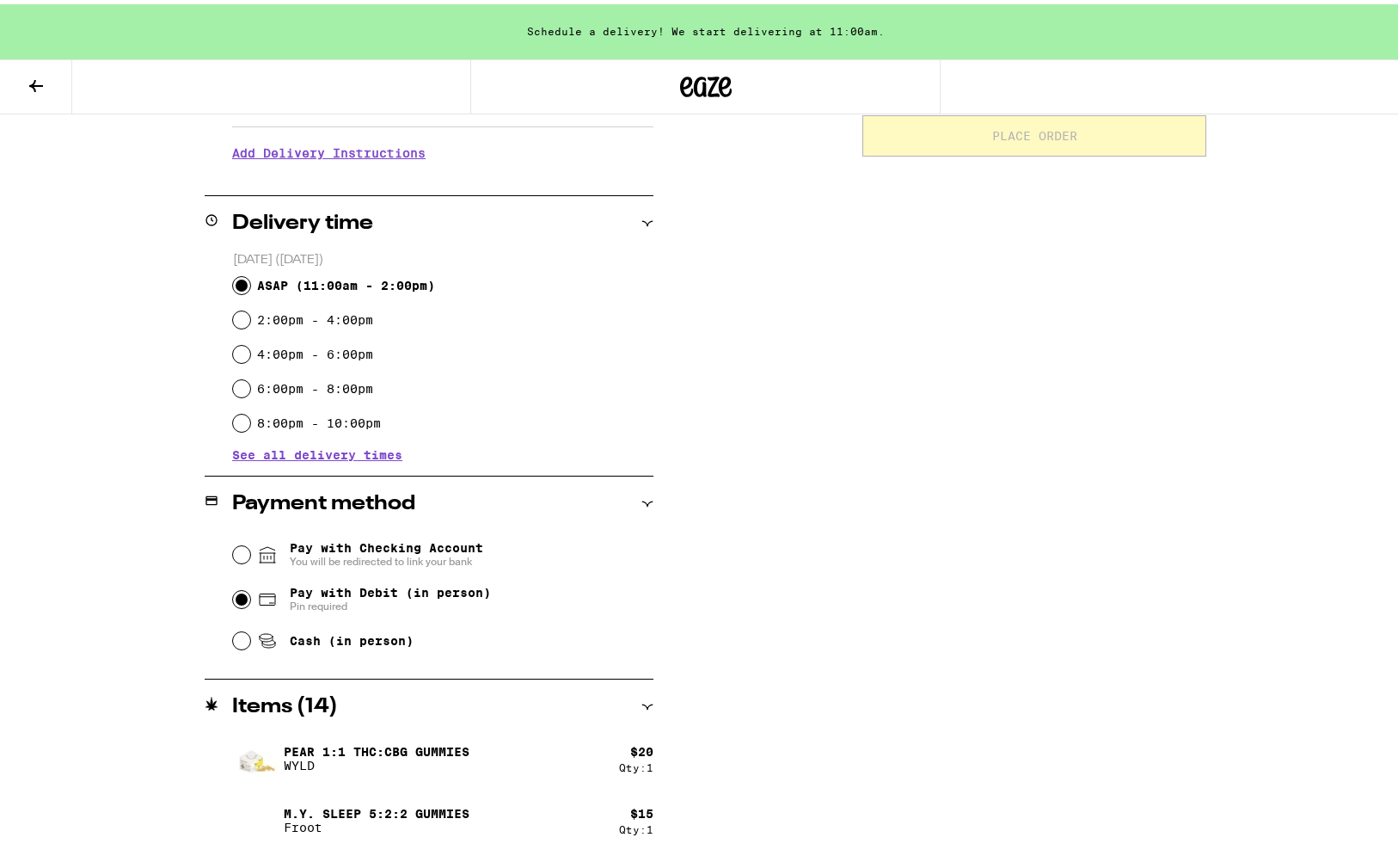
click at [239, 596] on input "Pay with Debit (in person) Pin required" at bounding box center [241, 596] width 17 height 17
radio input "true"
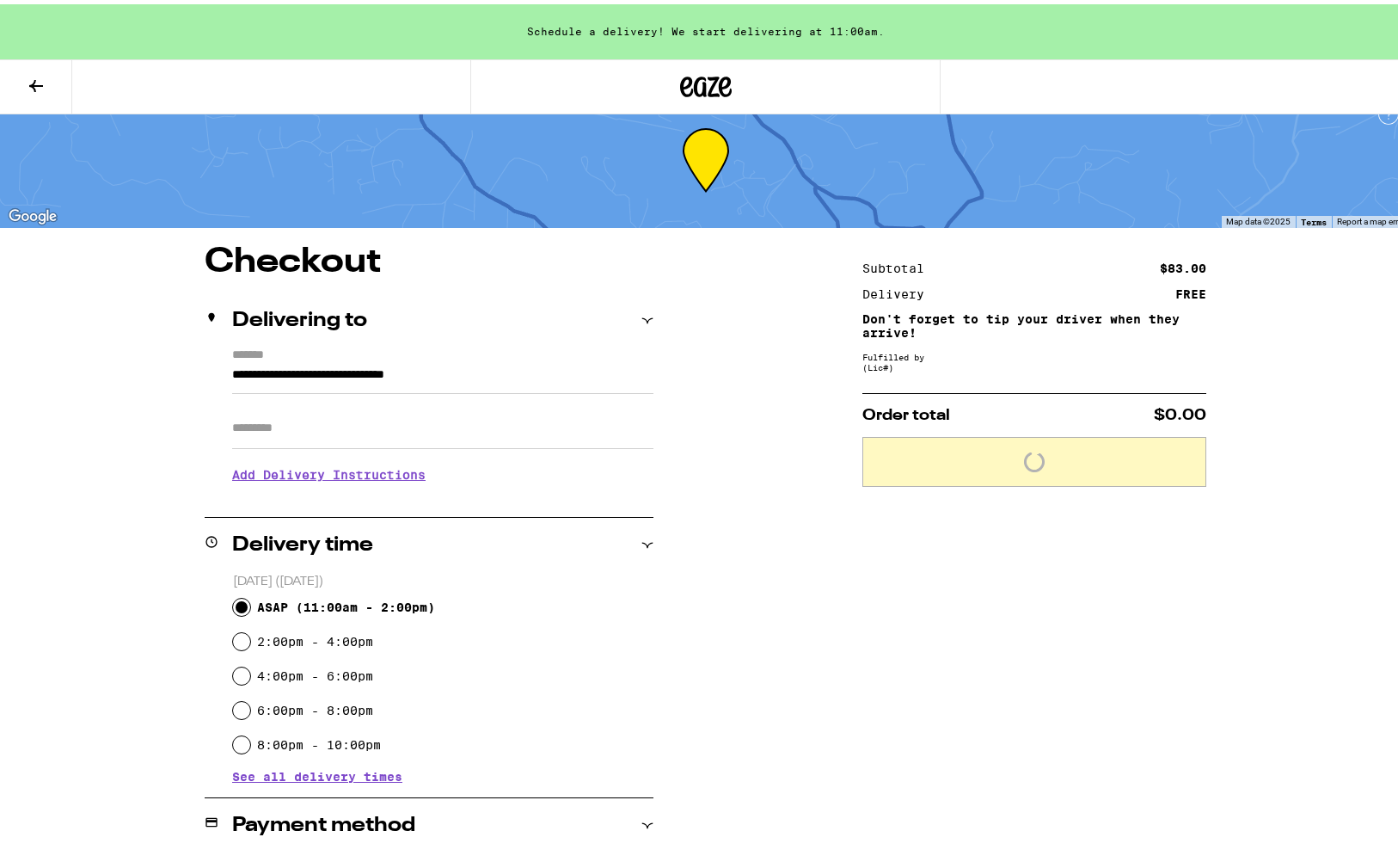
scroll to position [0, 0]
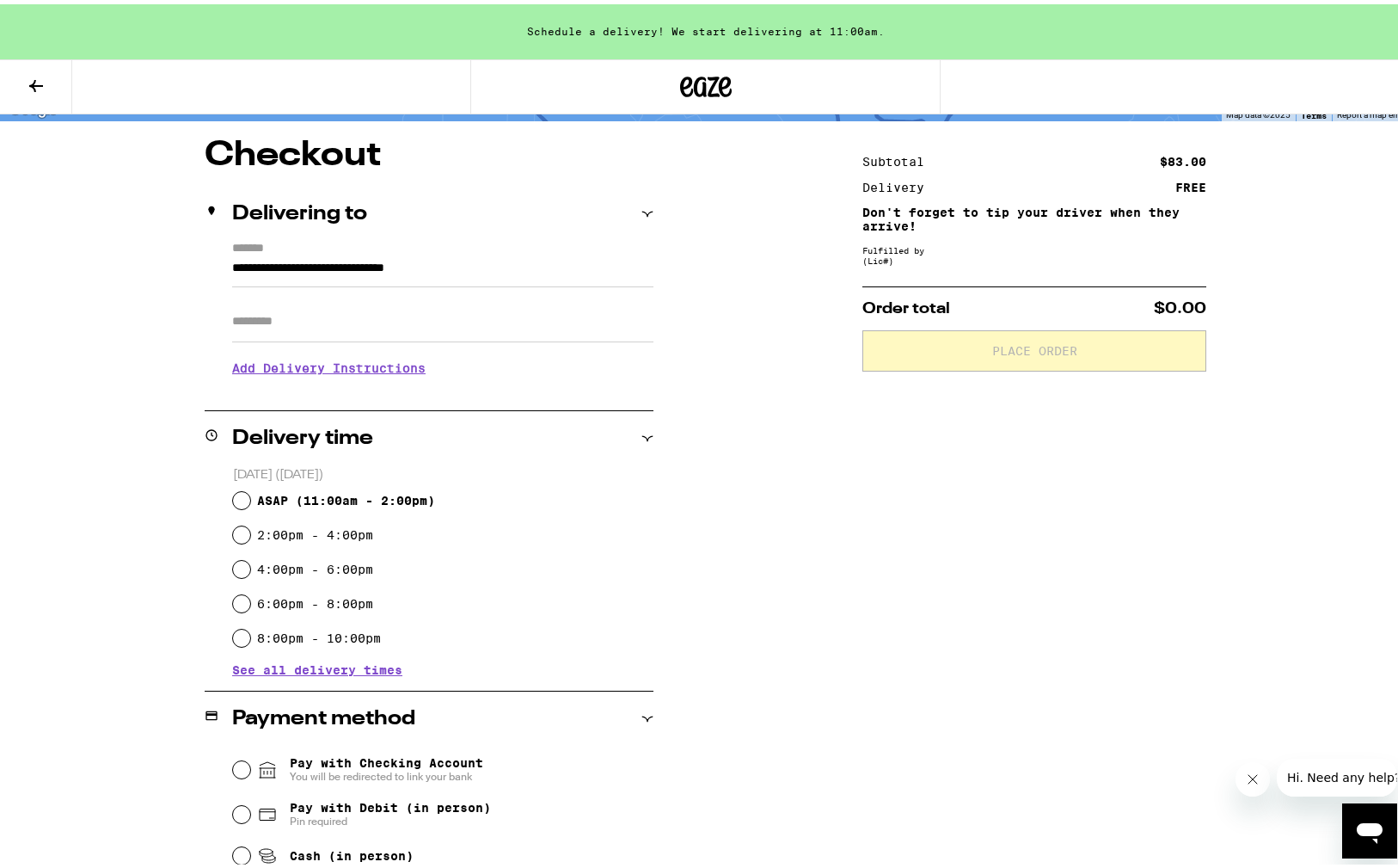
scroll to position [430, 0]
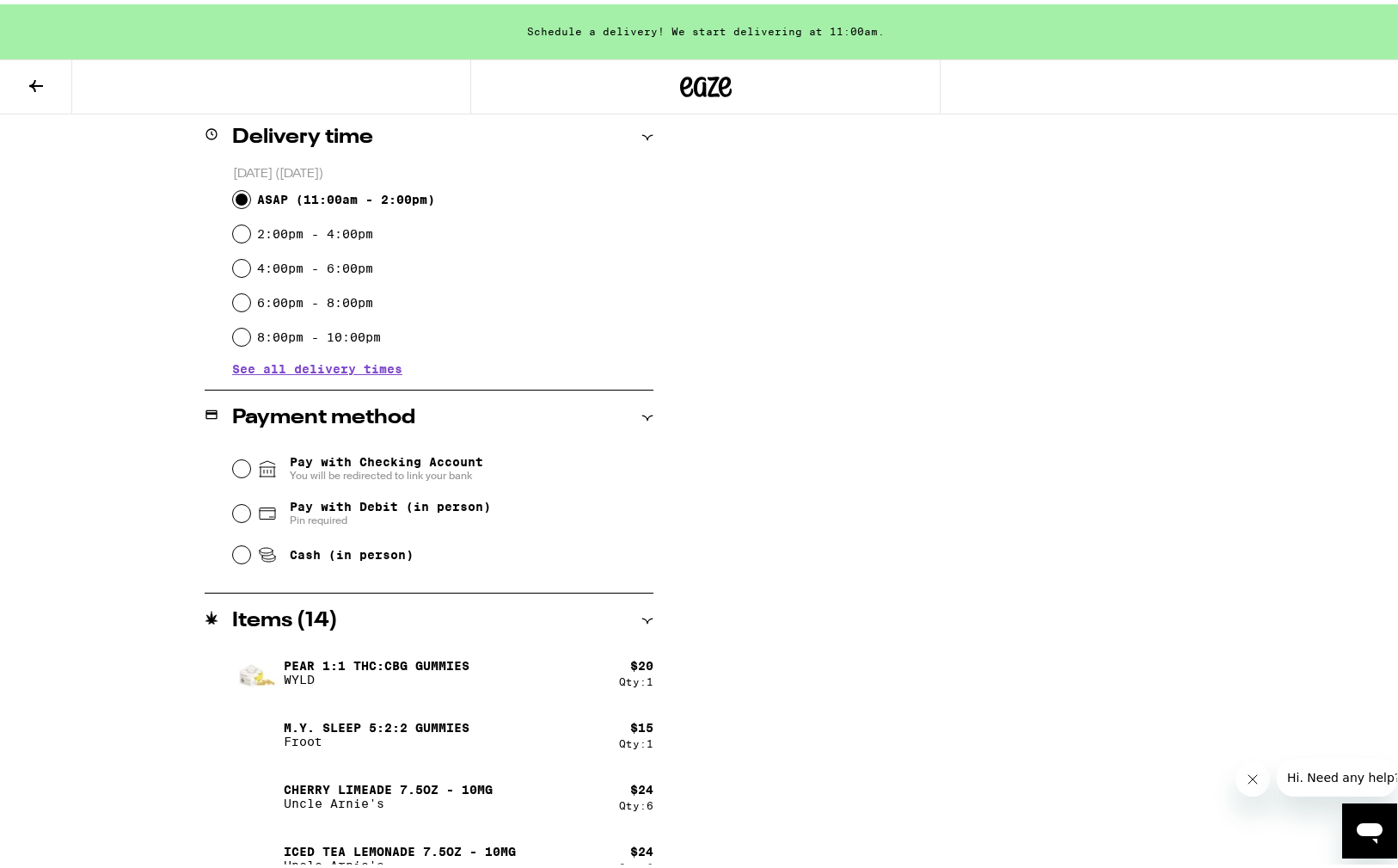
click at [234, 190] on input "ASAP ( 11:00am - 2:00pm )" at bounding box center [241, 195] width 17 height 17
radio input "true"
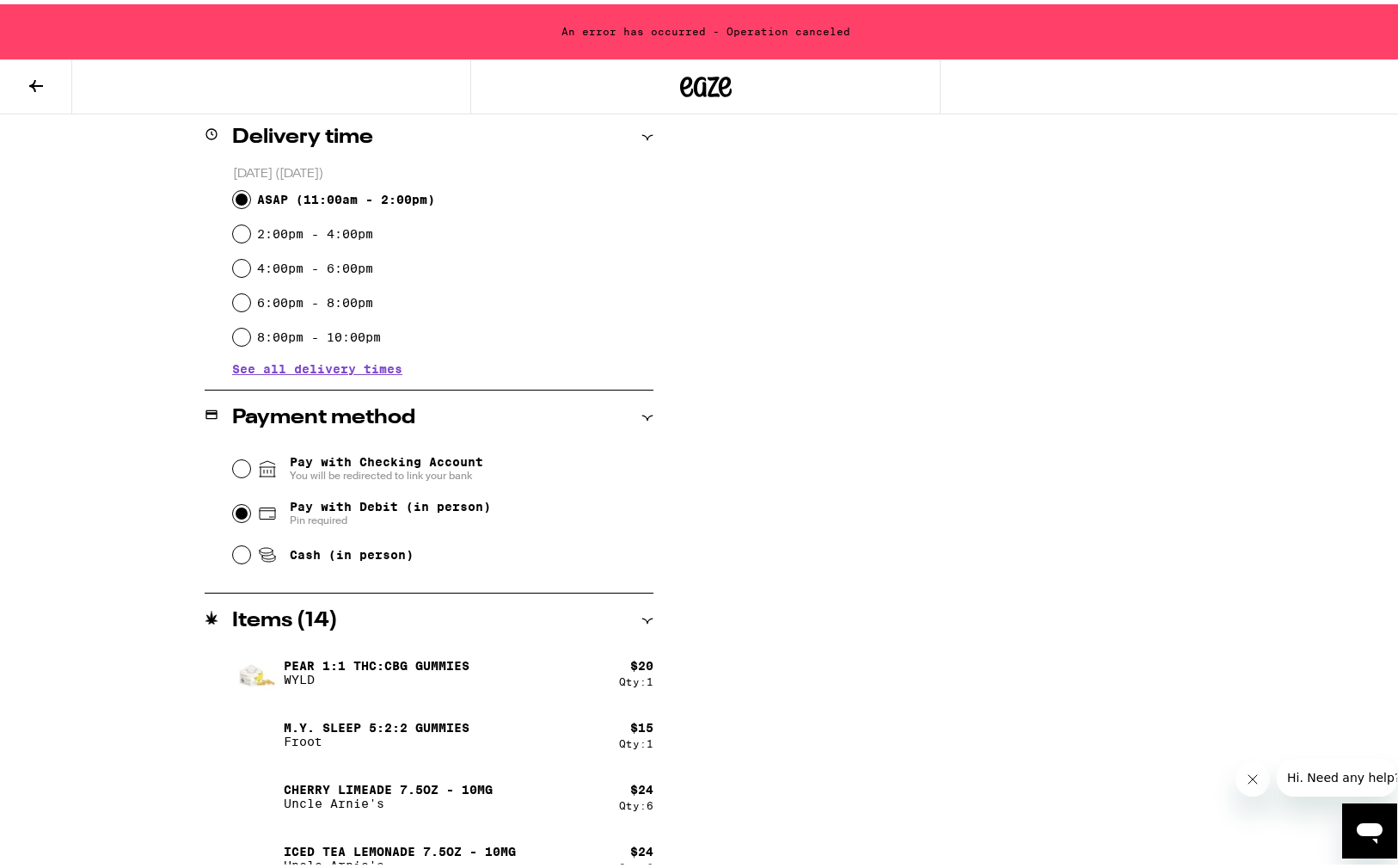
click at [233, 513] on input "Pay with Debit (in person) Pin required" at bounding box center [241, 509] width 17 height 17
radio input "true"
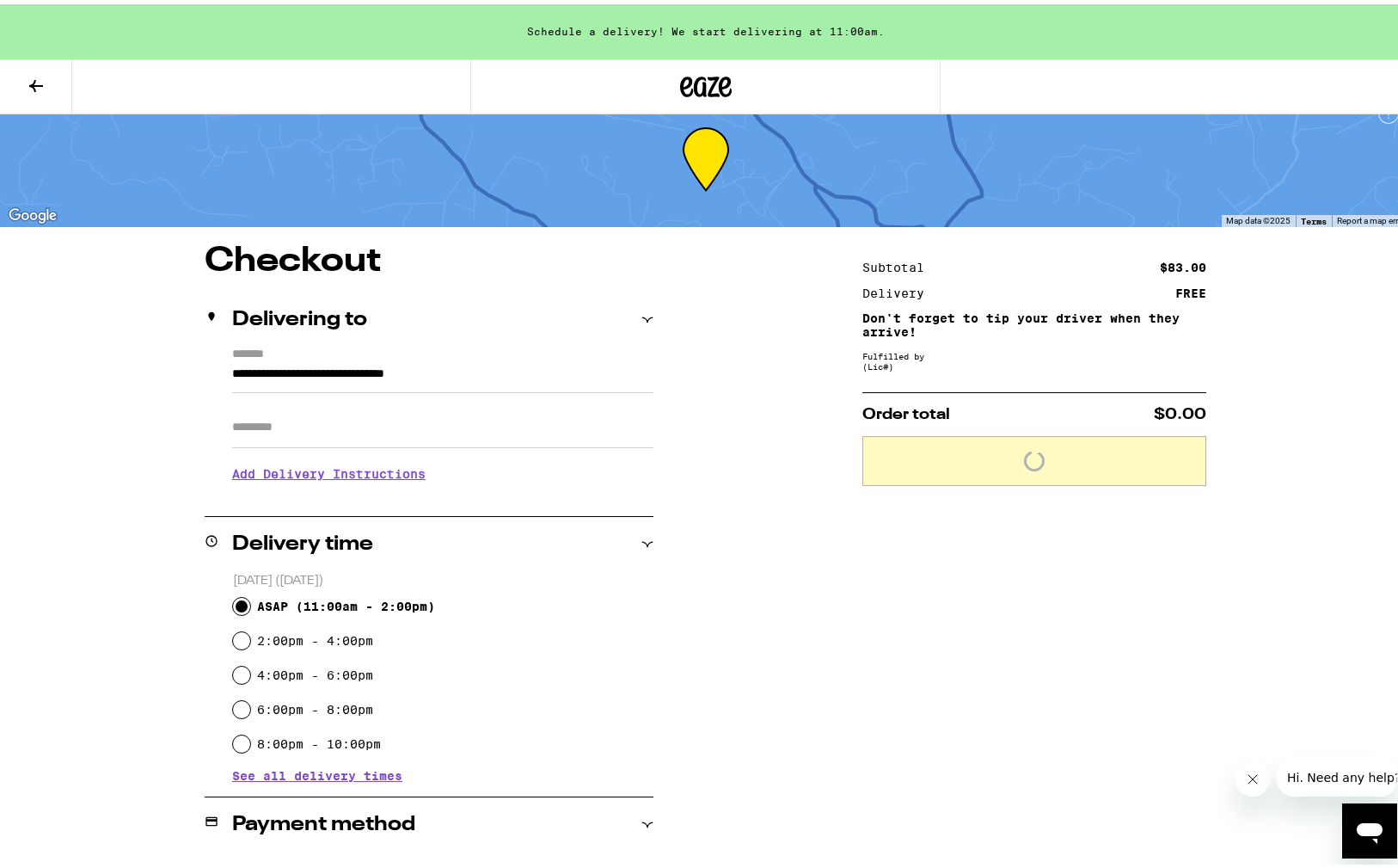
scroll to position [0, 0]
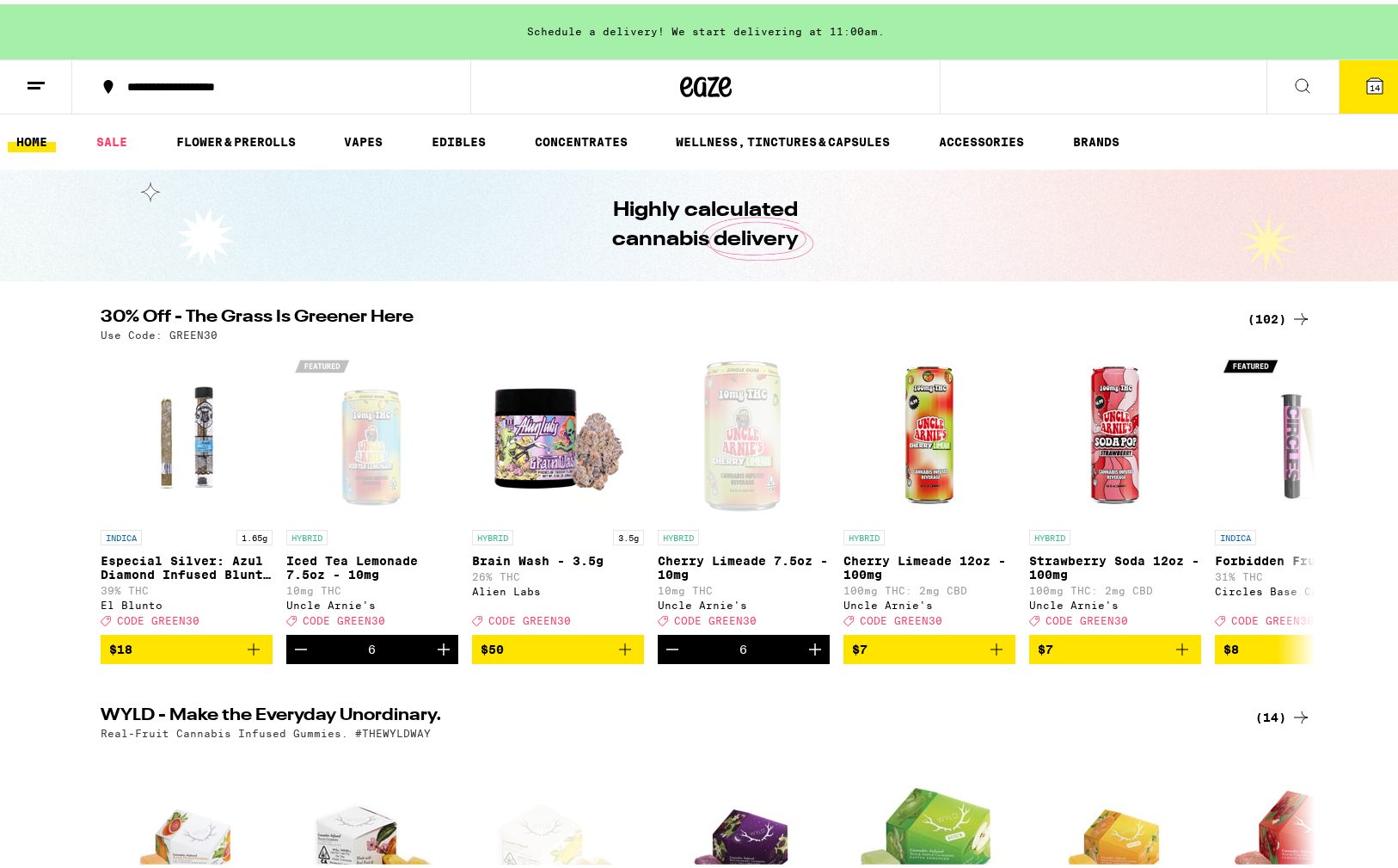
click at [1369, 85] on icon at bounding box center [1375, 82] width 15 height 15
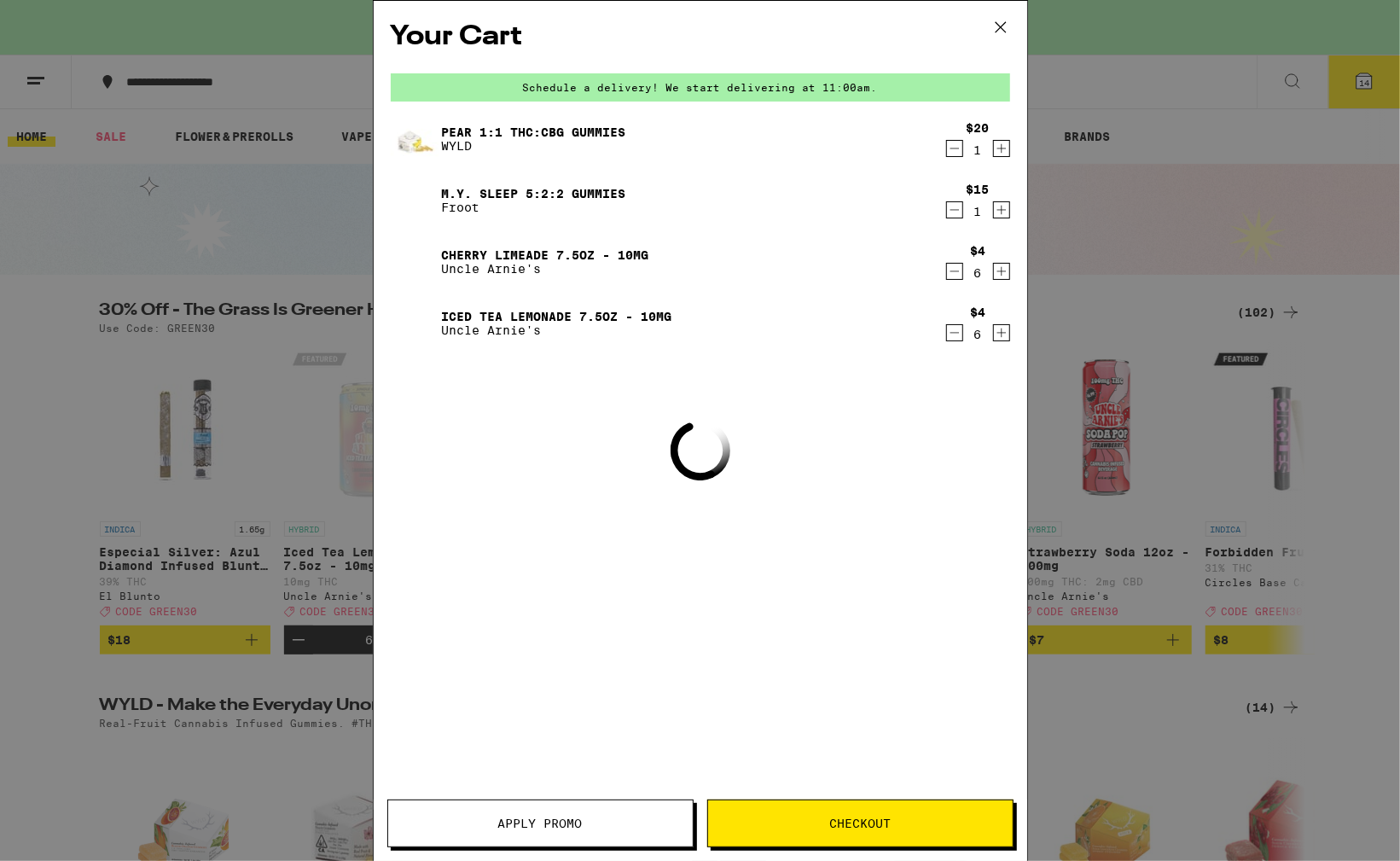
click at [524, 827] on span "Apply Promo" at bounding box center [540, 823] width 84 height 11
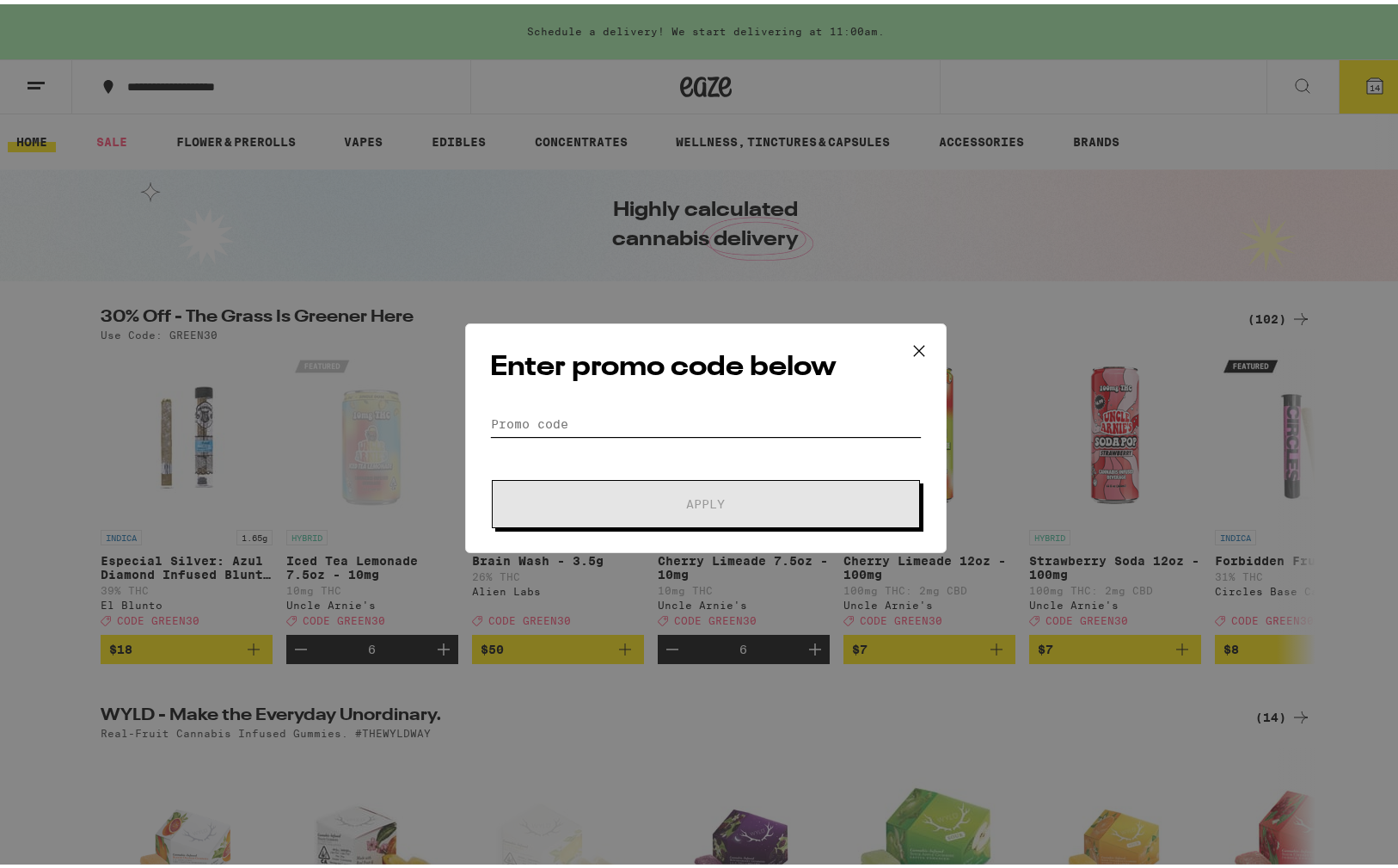
click at [637, 419] on input "Promo Code" at bounding box center [706, 419] width 432 height 26
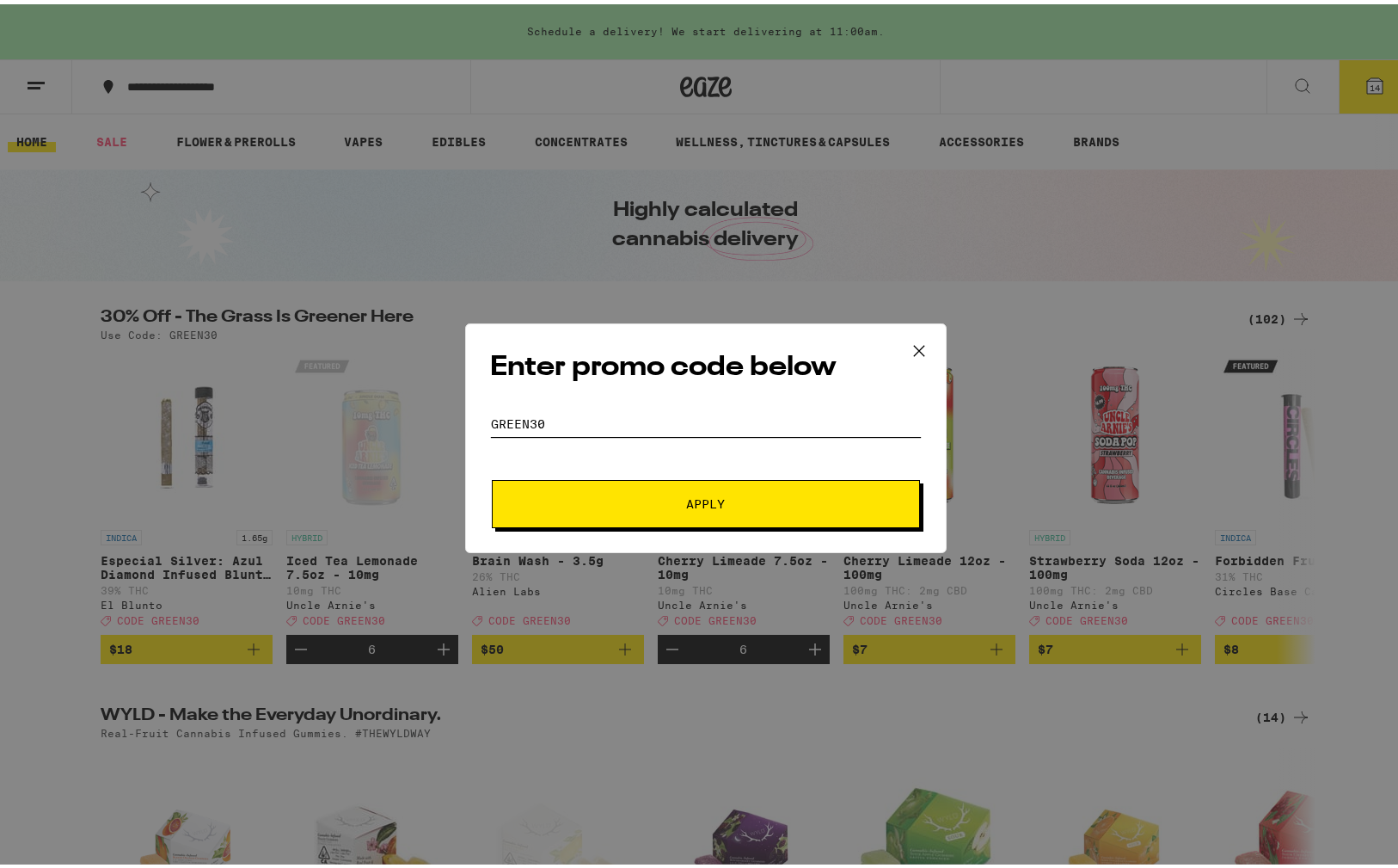
type input "green30"
click at [686, 498] on span "Apply" at bounding box center [706, 499] width 39 height 12
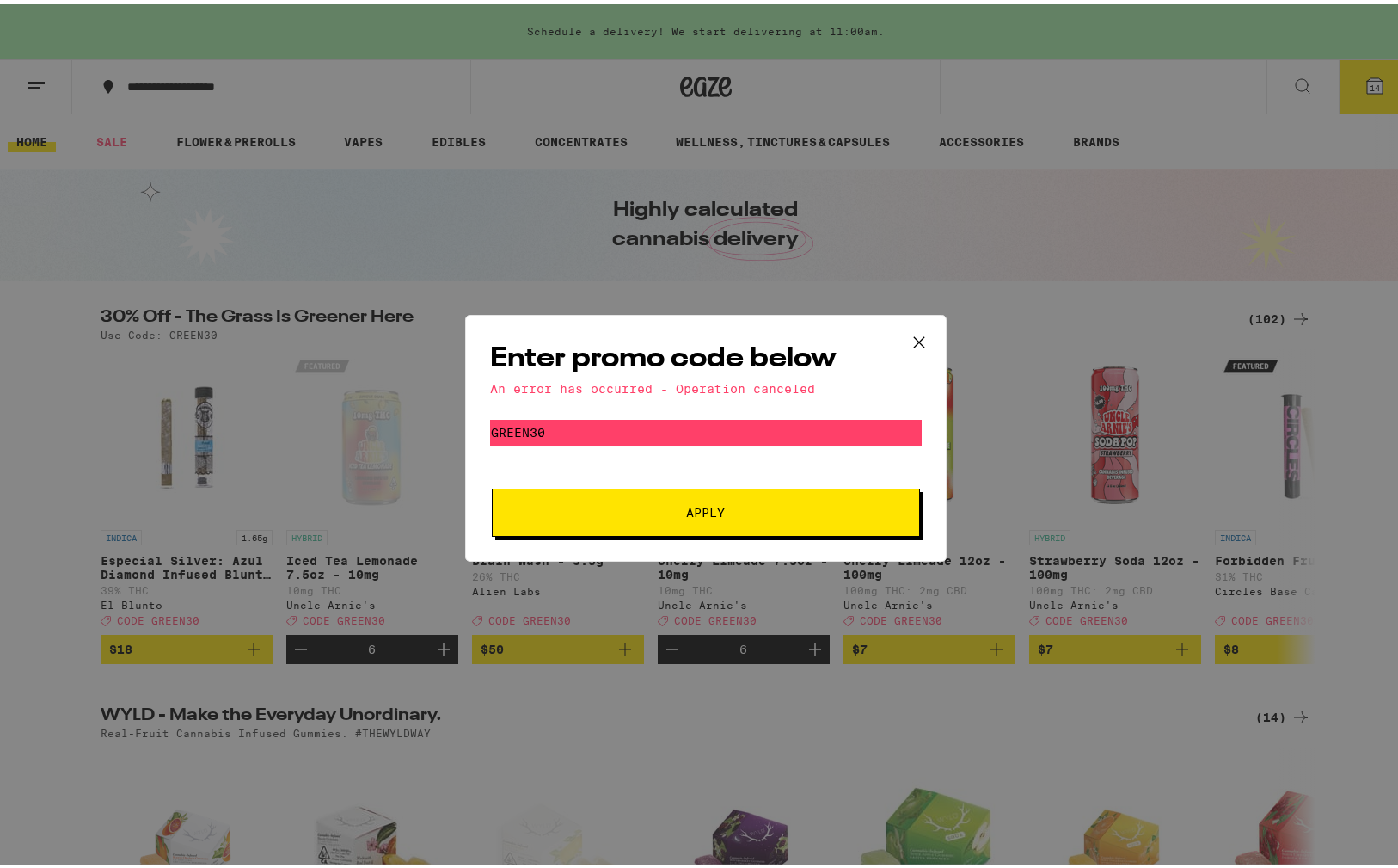
click at [915, 335] on icon at bounding box center [918, 338] width 11 height 11
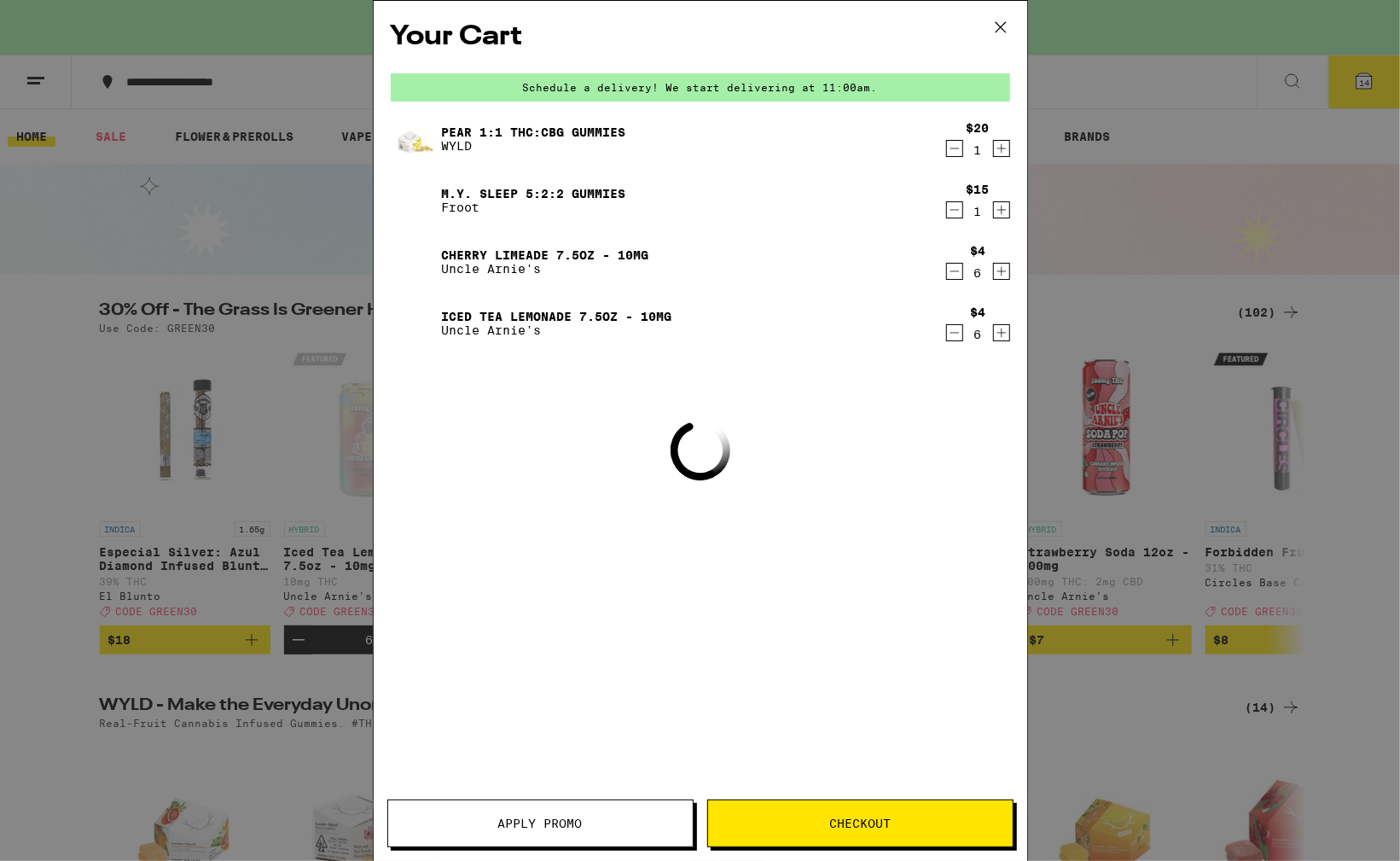
click at [1000, 28] on icon at bounding box center [1001, 27] width 26 height 26
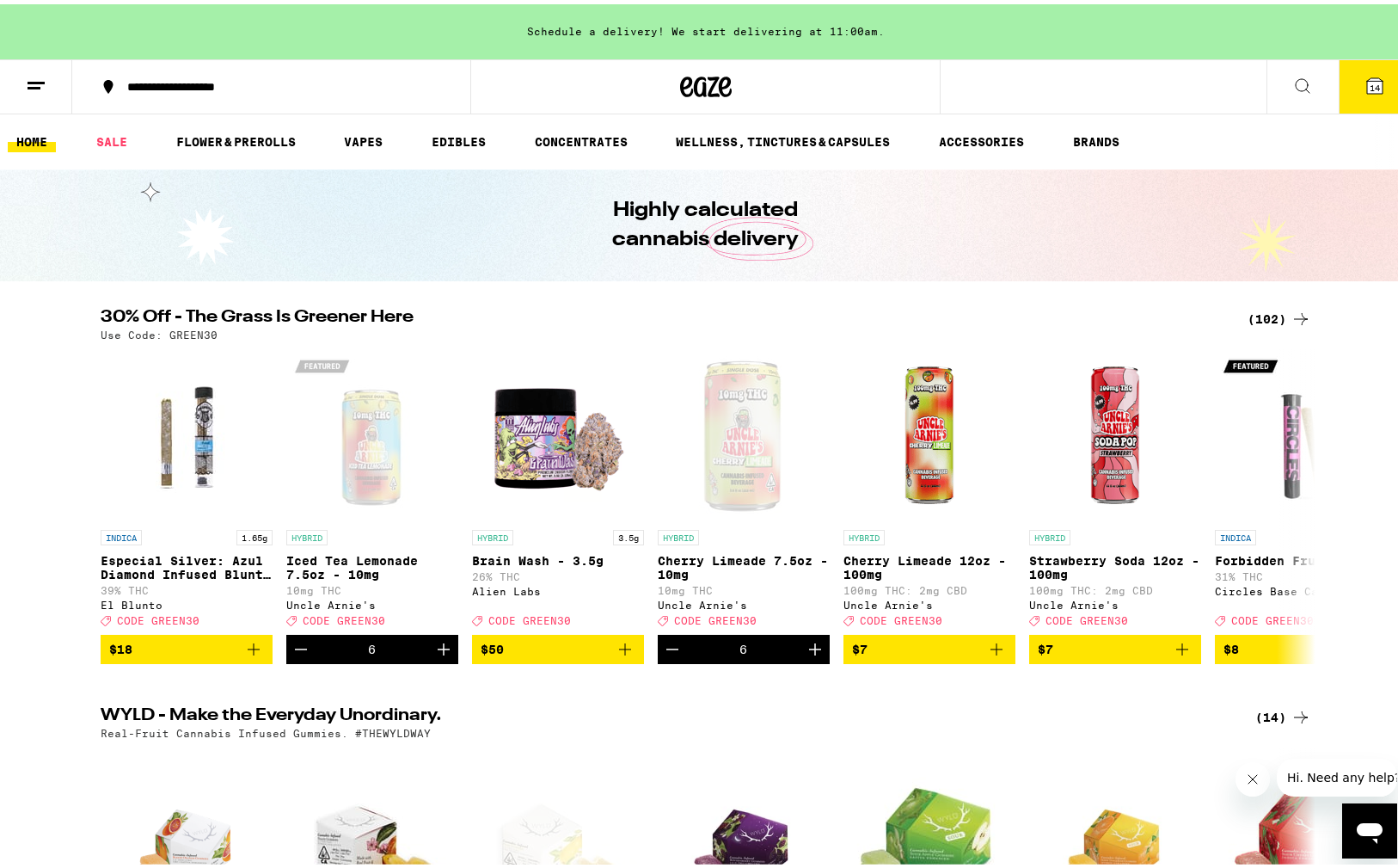
click at [1367, 76] on icon at bounding box center [1375, 82] width 15 height 15
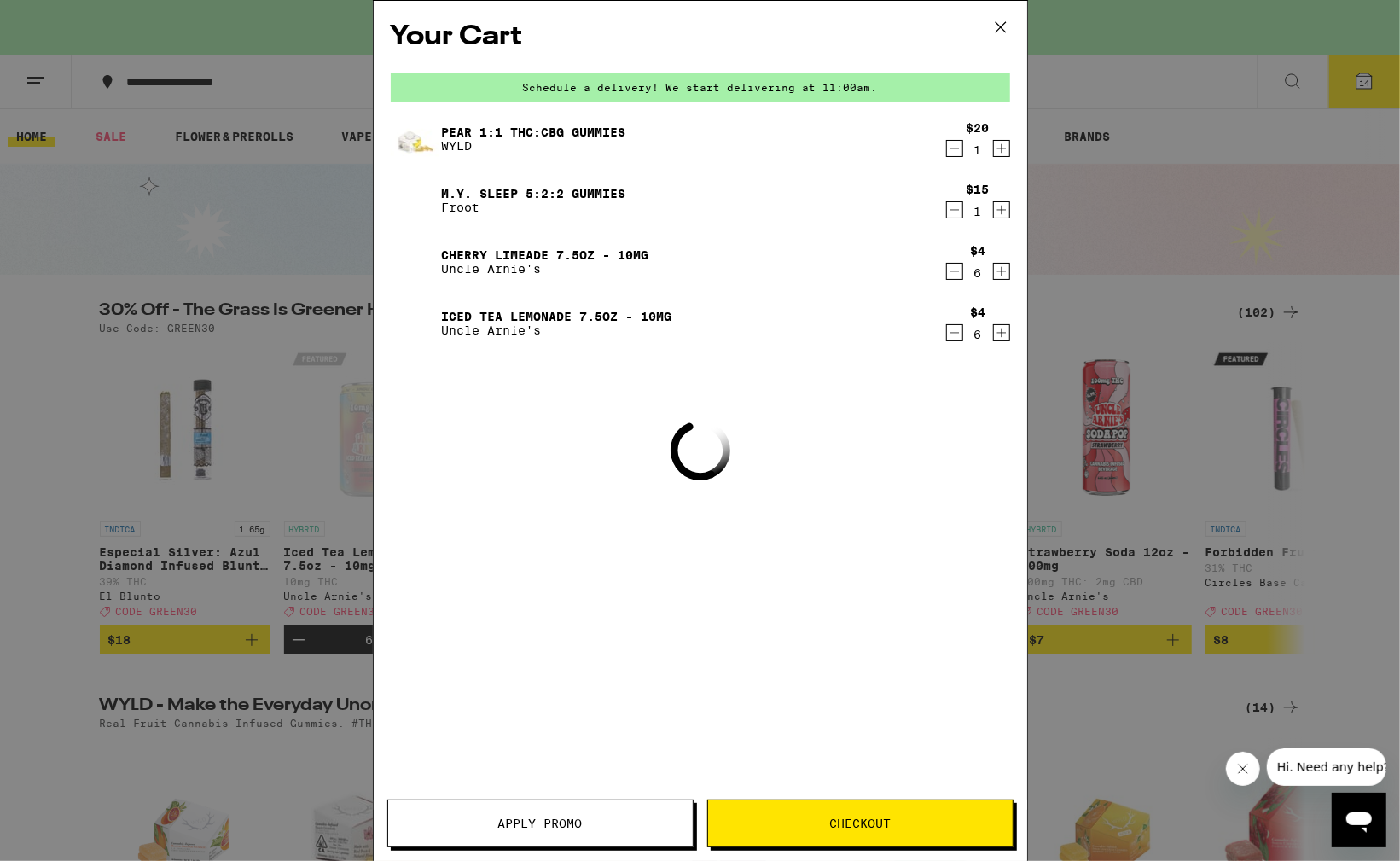
click at [1002, 28] on icon at bounding box center [1000, 27] width 11 height 11
